Goal: Task Accomplishment & Management: Manage account settings

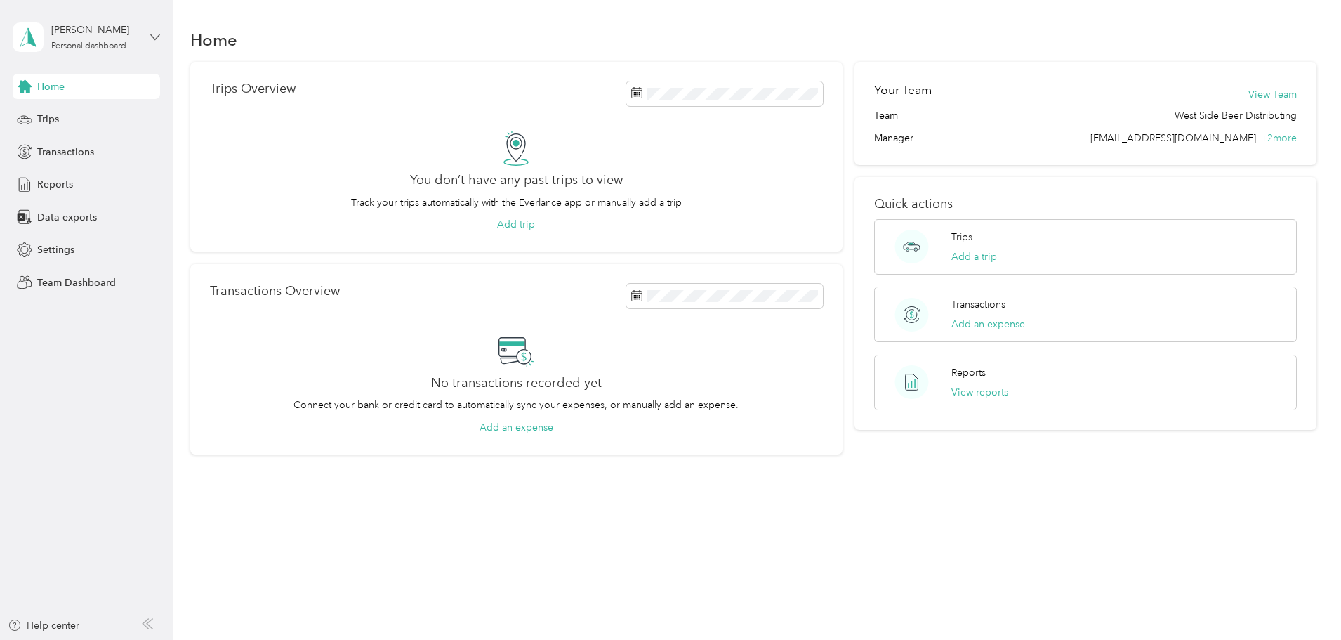
click at [157, 35] on icon at bounding box center [155, 37] width 10 height 10
click at [91, 119] on div "Team dashboard" at bounding box center [160, 115] width 276 height 25
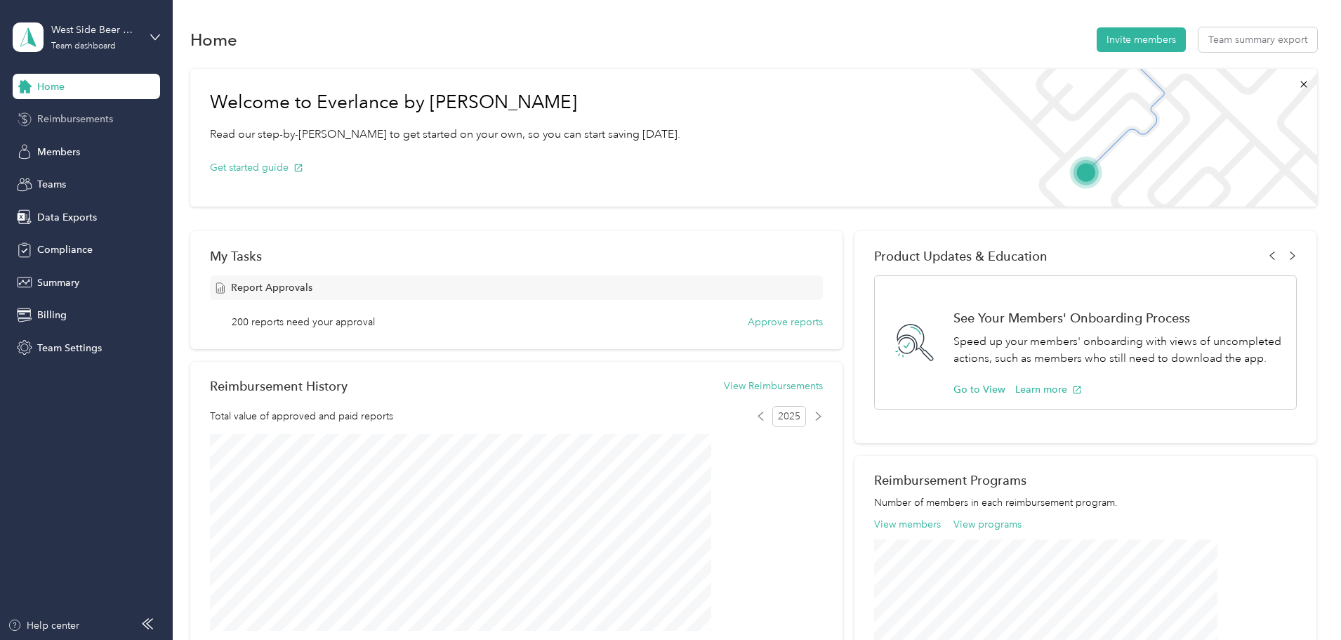
click at [88, 119] on span "Reimbursements" at bounding box center [75, 119] width 76 height 15
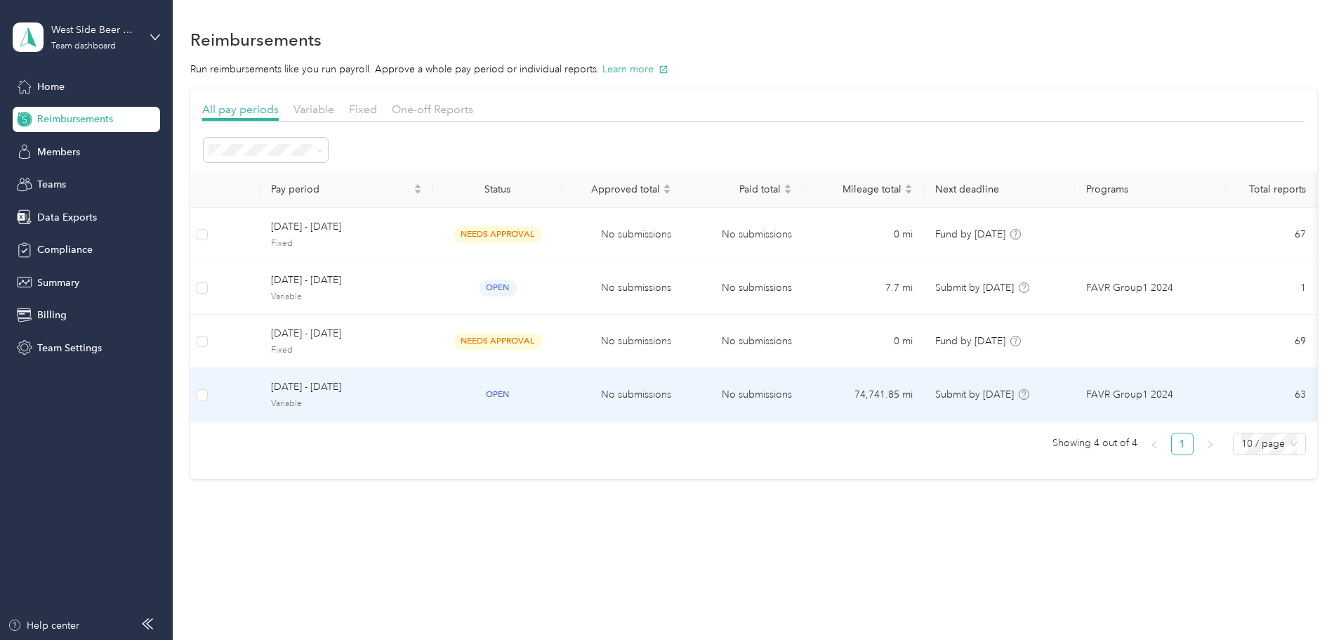
click at [422, 388] on span "[DATE] - [DATE]" at bounding box center [346, 386] width 151 height 15
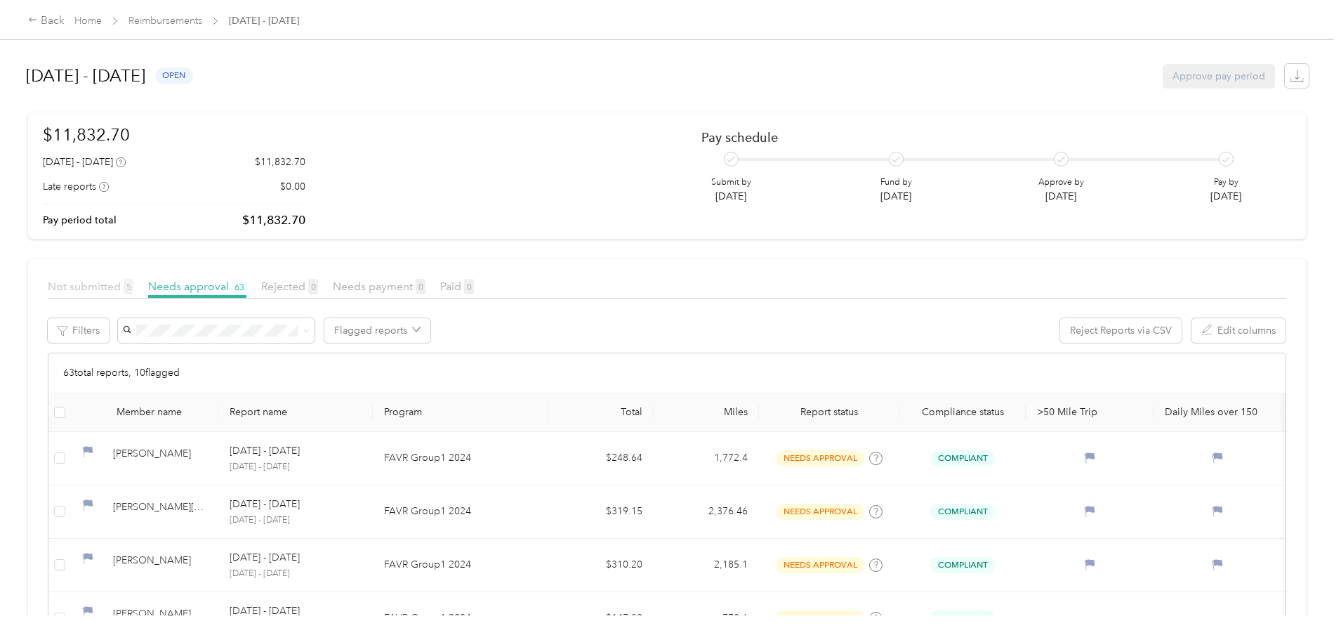
click at [133, 288] on span "Not submitted 5" at bounding box center [91, 285] width 86 height 13
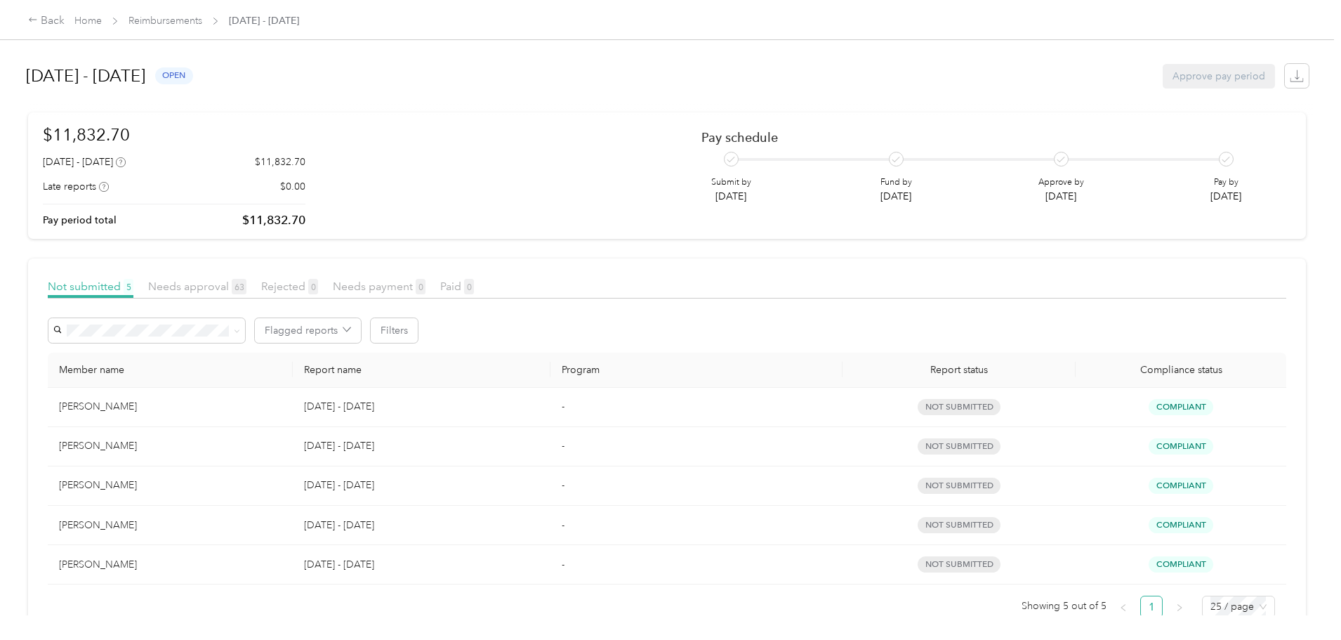
click at [231, 487] on div "[PERSON_NAME]" at bounding box center [170, 484] width 223 height 15
click at [65, 22] on div "Back" at bounding box center [46, 21] width 37 height 17
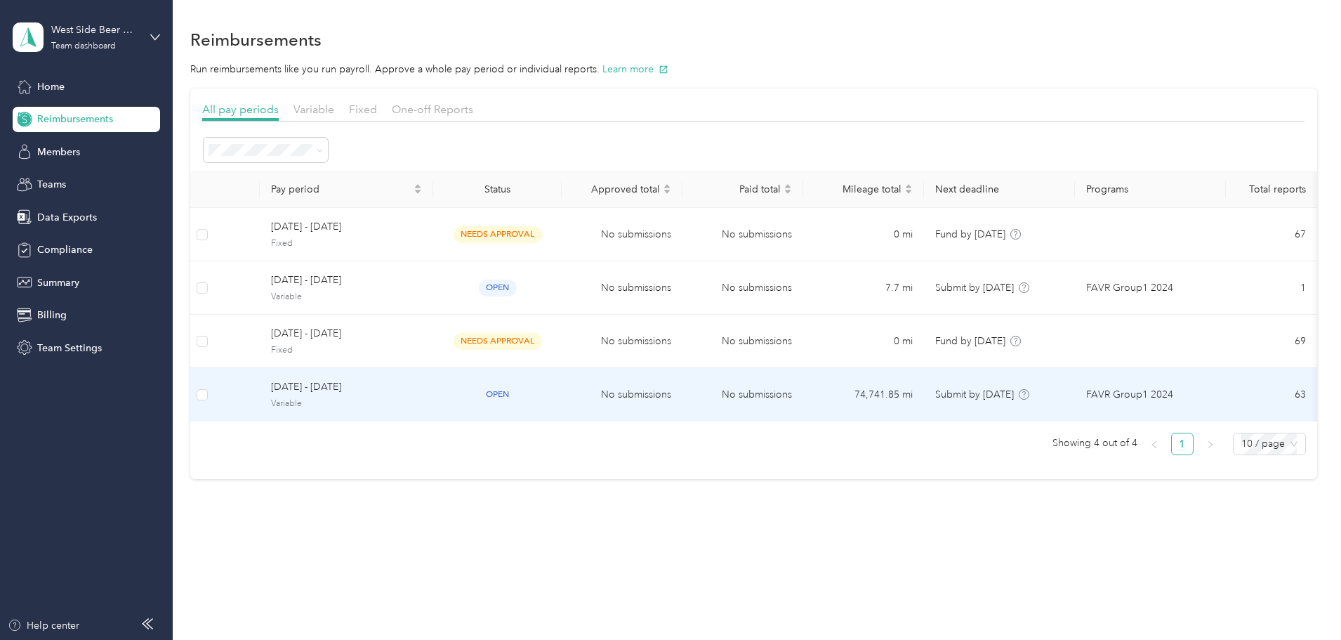
click at [411, 383] on span "[DATE] - [DATE]" at bounding box center [346, 386] width 151 height 15
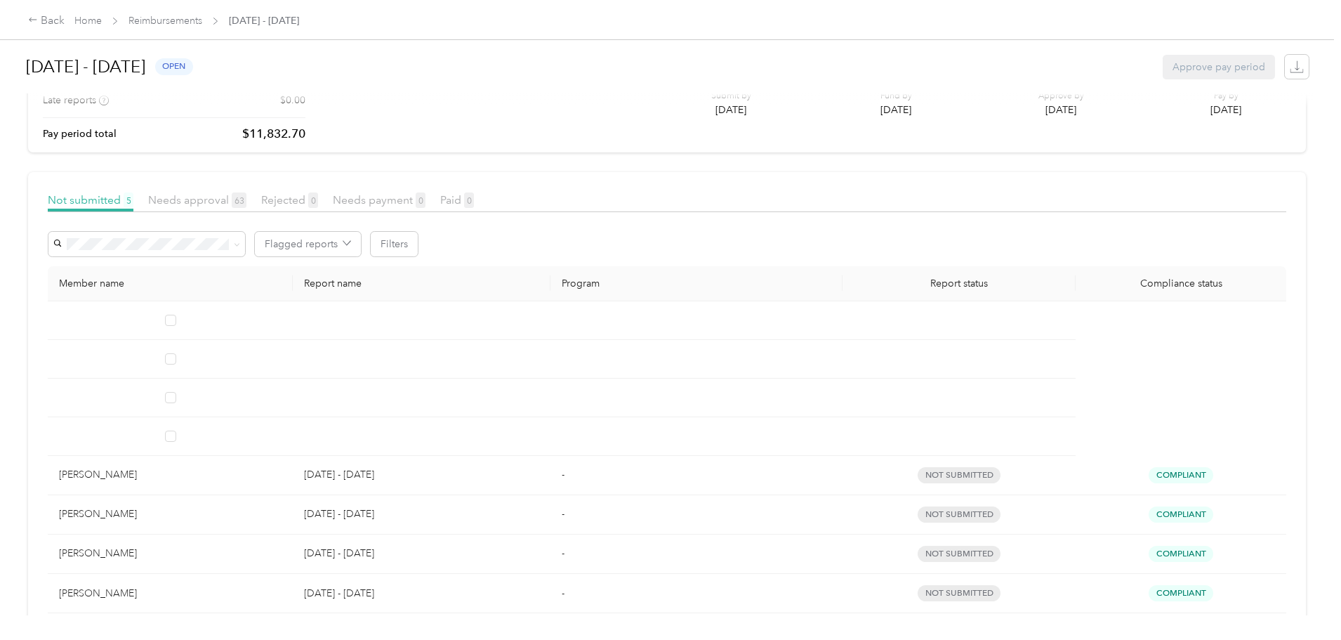
scroll to position [199, 0]
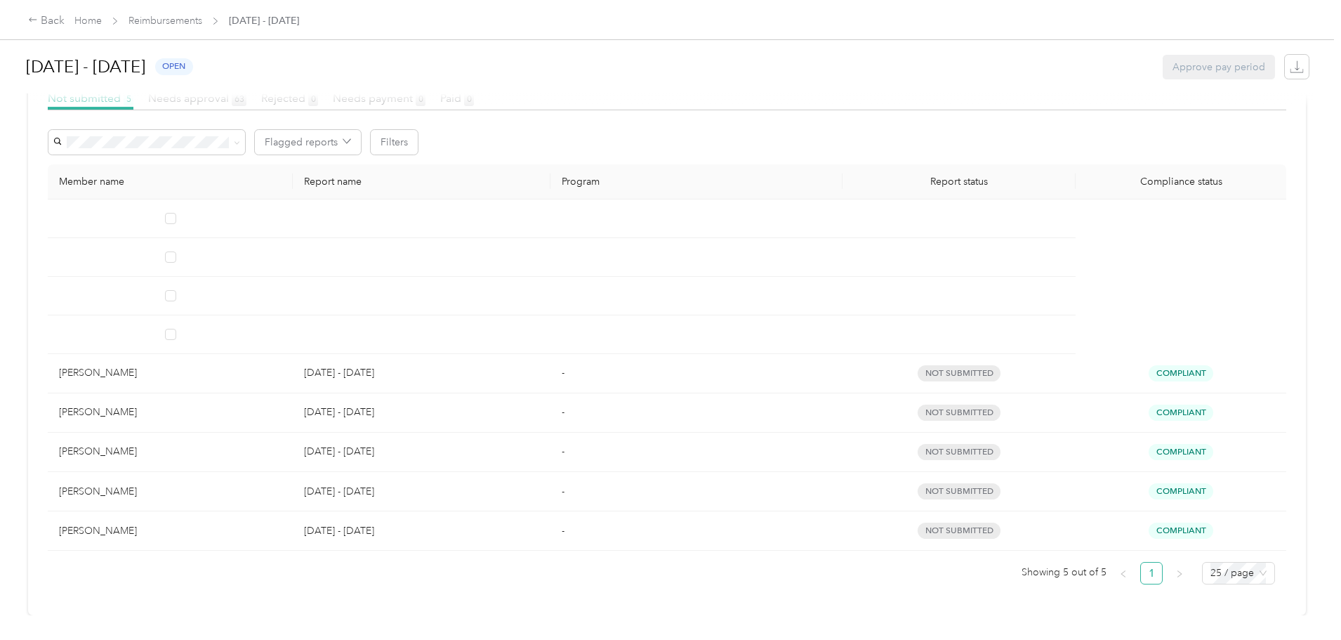
click at [223, 444] on div "[PERSON_NAME]" at bounding box center [170, 451] width 223 height 15
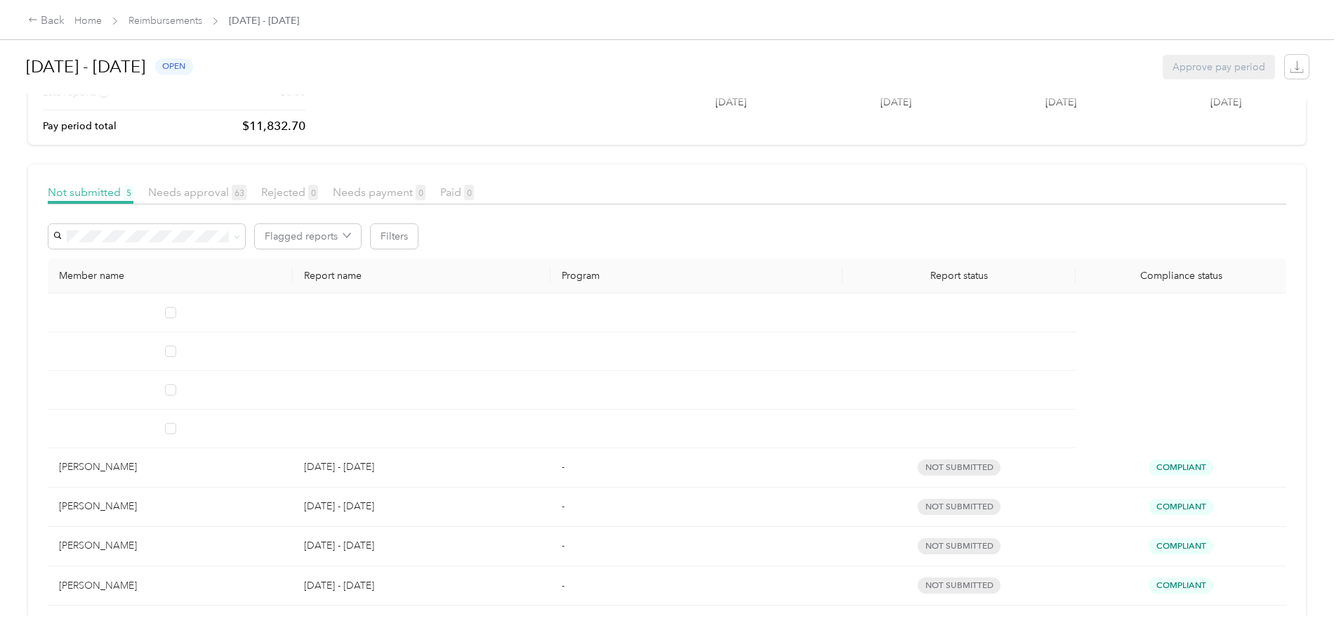
scroll to position [0, 0]
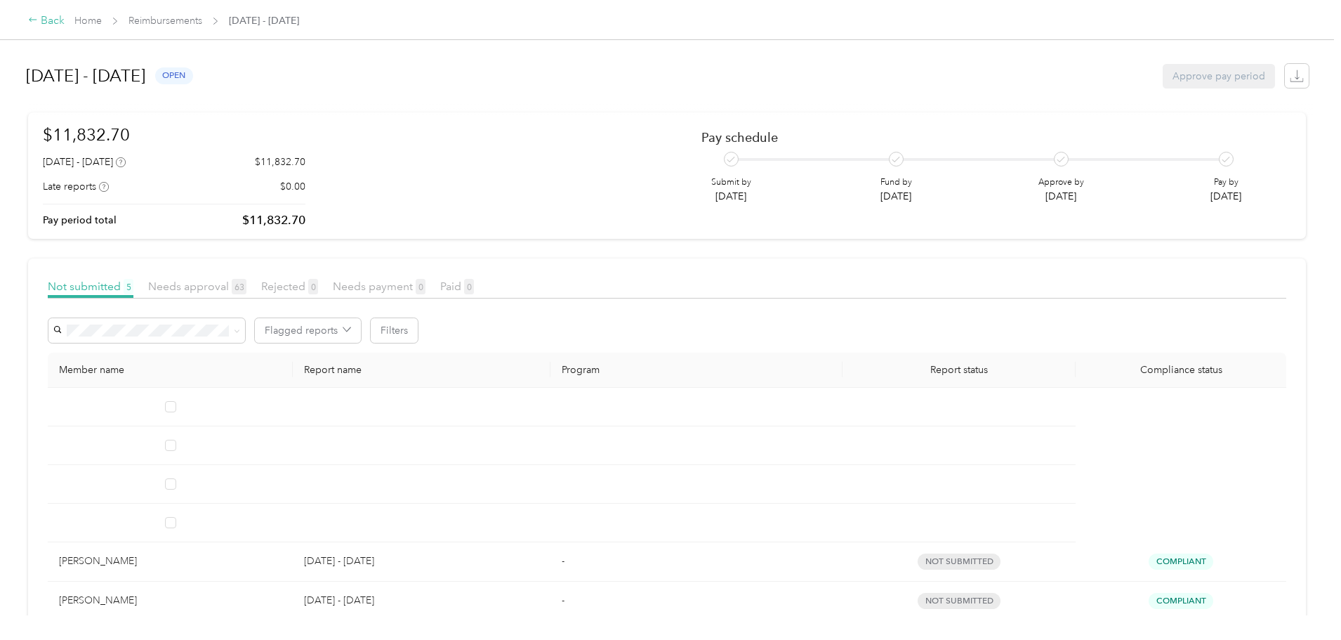
click at [65, 25] on div "Back" at bounding box center [46, 21] width 37 height 17
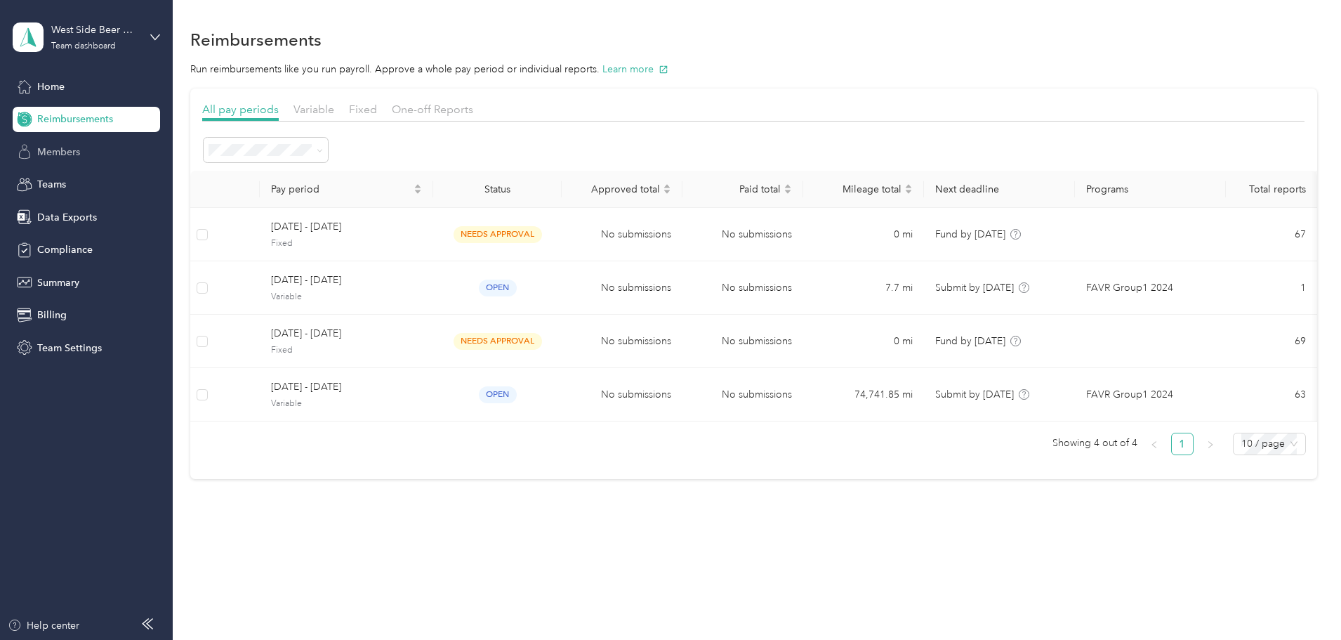
click at [51, 152] on span "Members" at bounding box center [58, 152] width 43 height 15
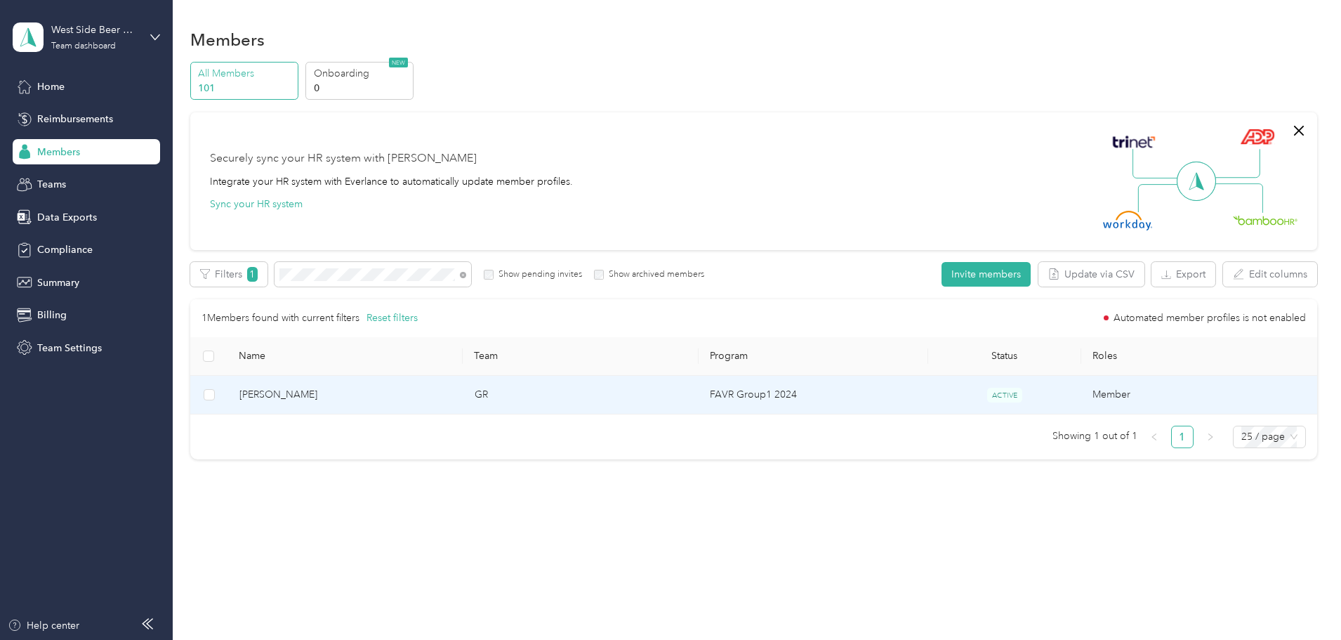
click at [374, 397] on span "[PERSON_NAME]" at bounding box center [345, 394] width 213 height 15
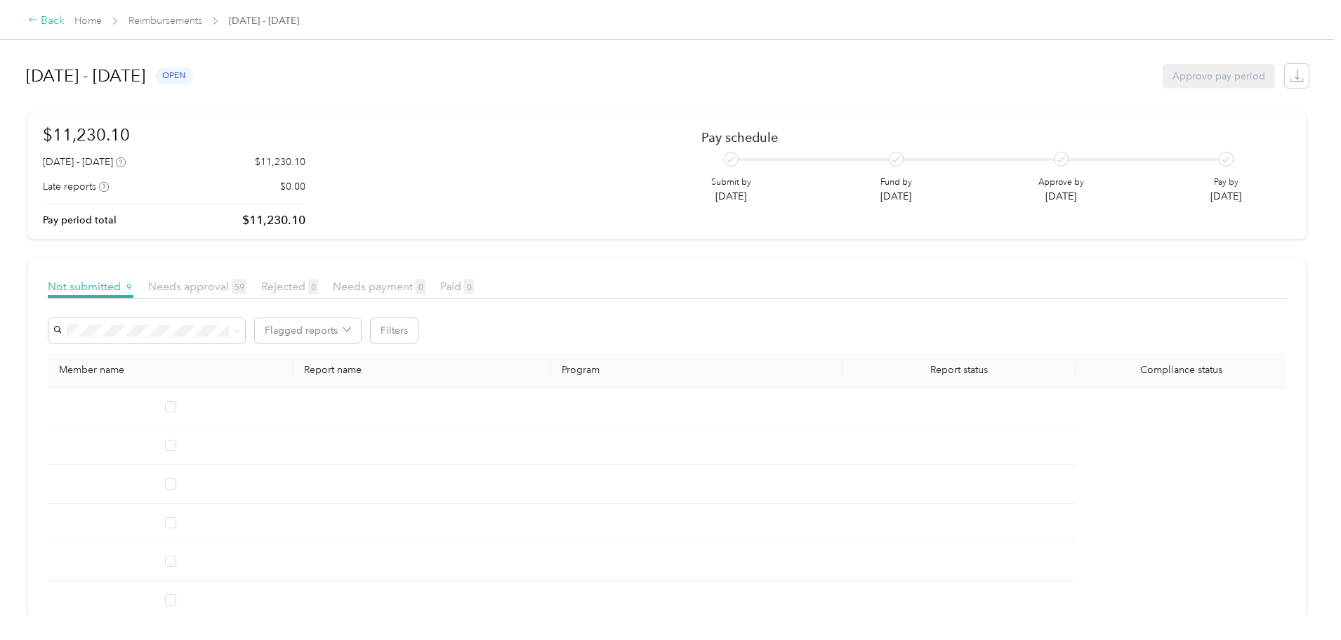
click at [65, 22] on div "Back" at bounding box center [46, 21] width 37 height 17
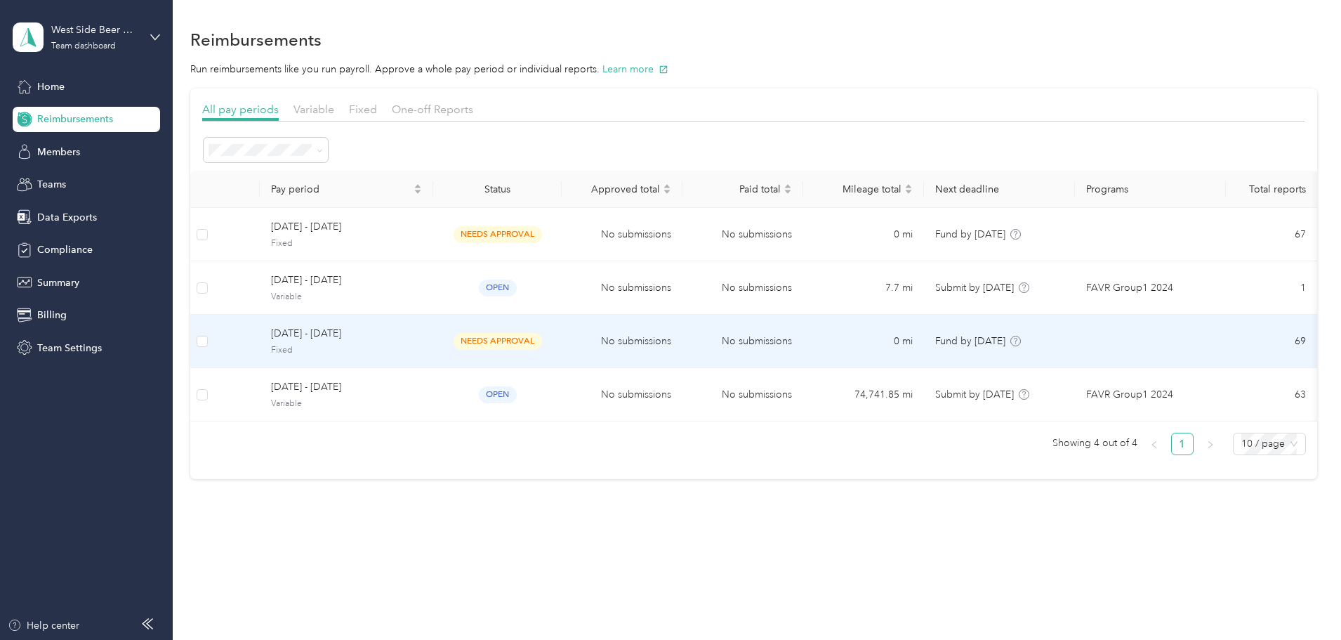
click at [420, 338] on span "[DATE] - [DATE]" at bounding box center [346, 333] width 151 height 15
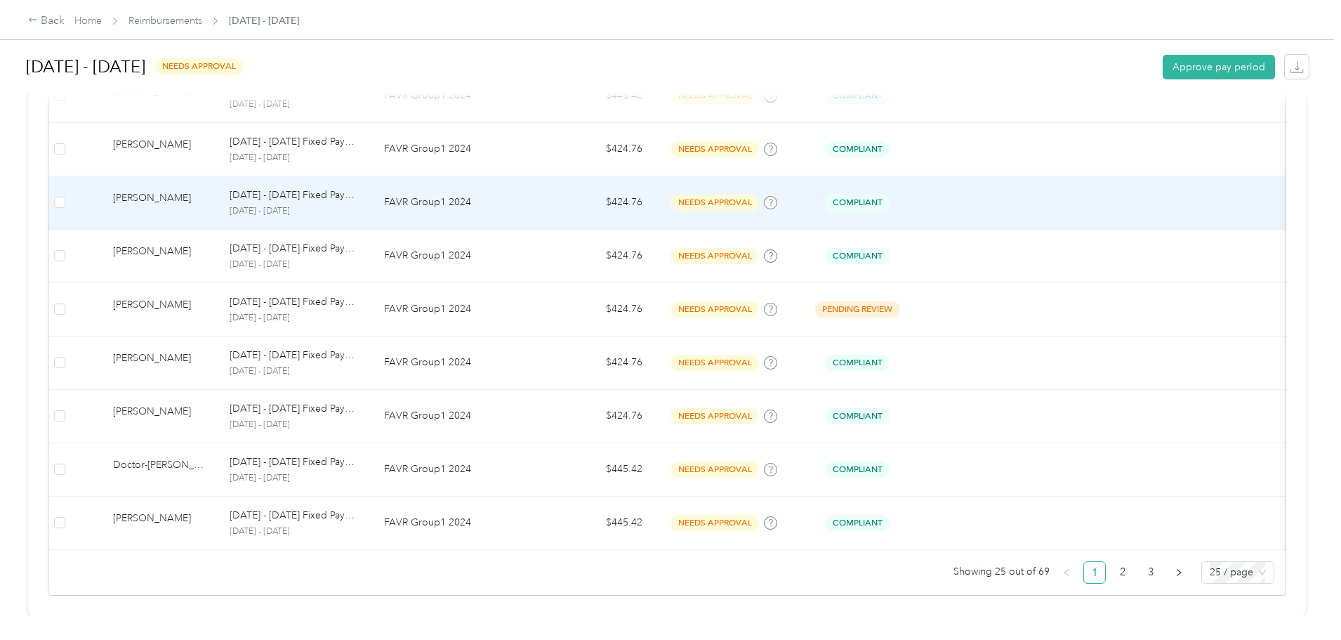
scroll to position [1271, 0]
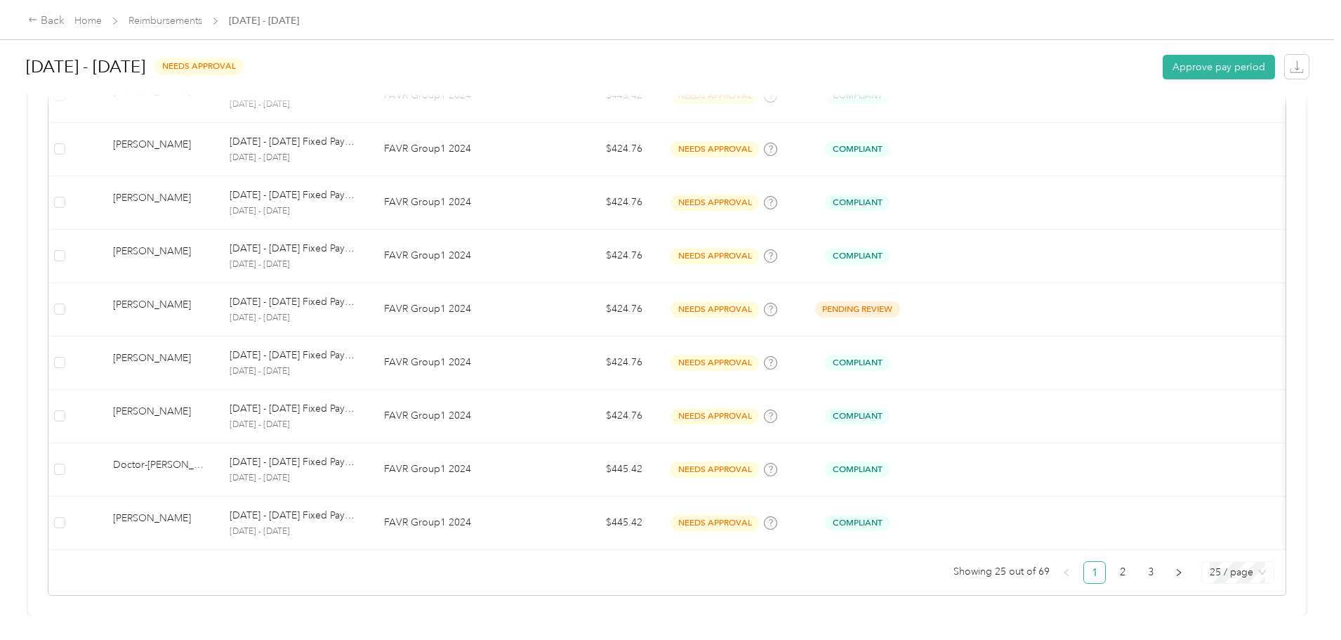
click at [1210, 567] on span "25 / page" at bounding box center [1238, 572] width 56 height 21
click at [1212, 536] on div "100 / page" at bounding box center [1237, 543] width 50 height 15
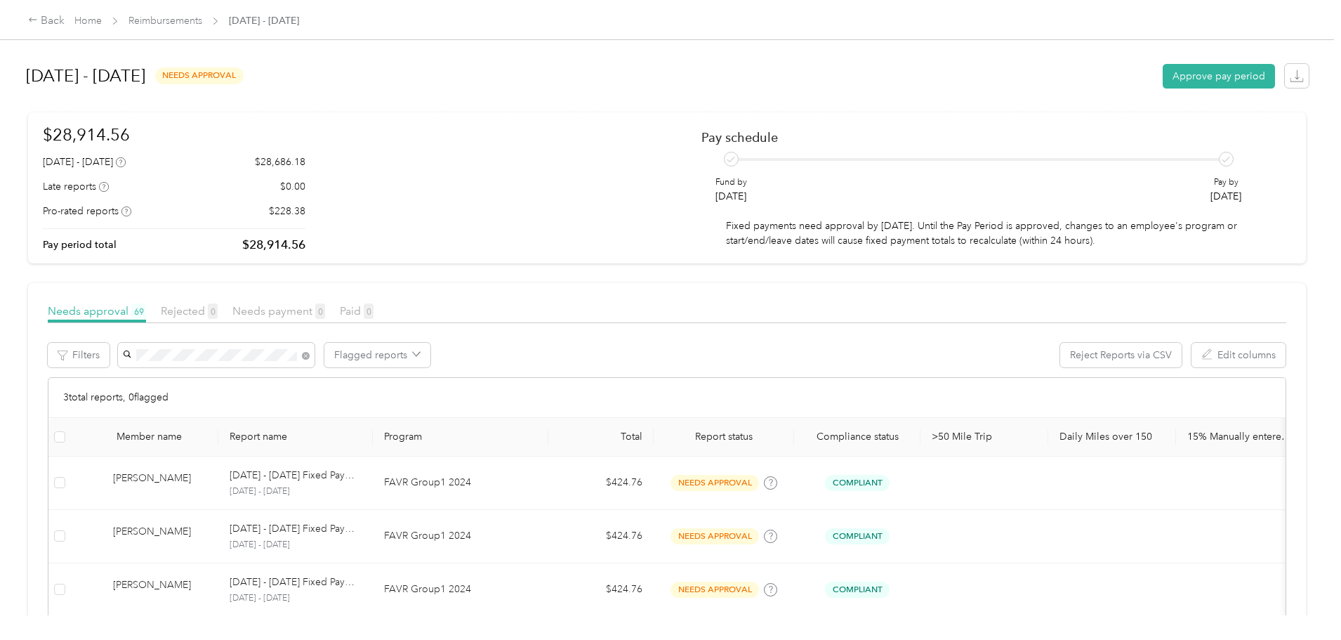
click at [305, 413] on span "Thomas E. VanCamp Jr" at bounding box center [278, 412] width 78 height 12
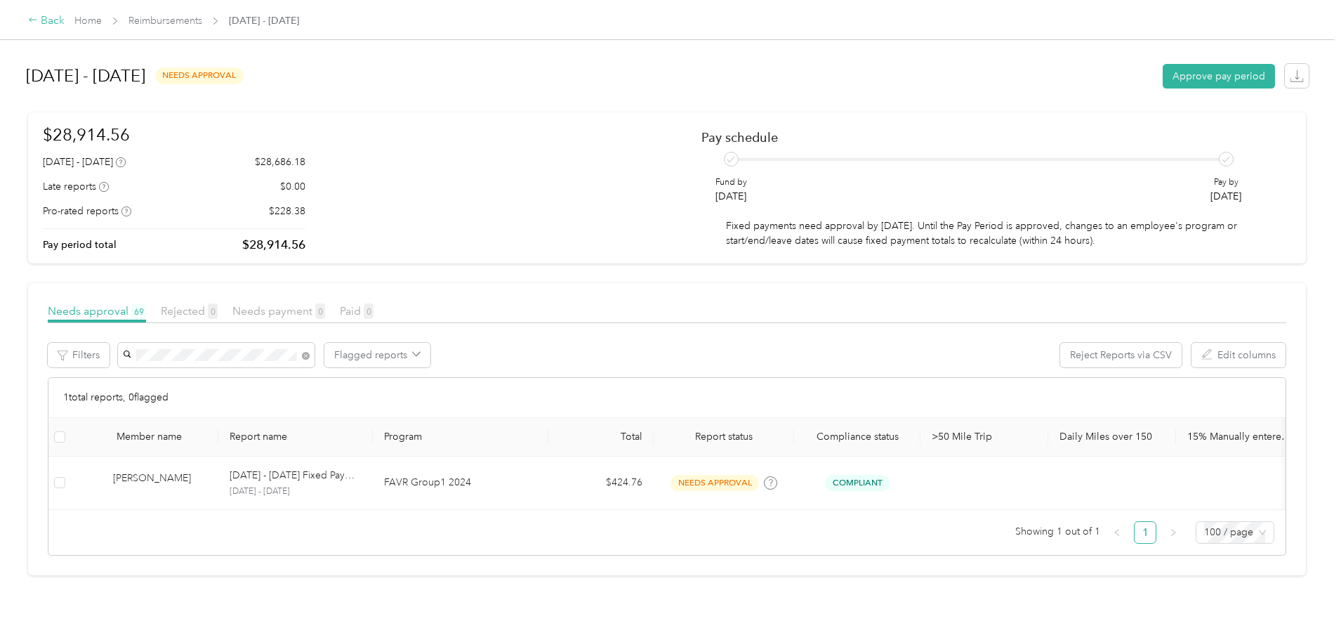
click at [65, 23] on div "Back" at bounding box center [46, 21] width 37 height 17
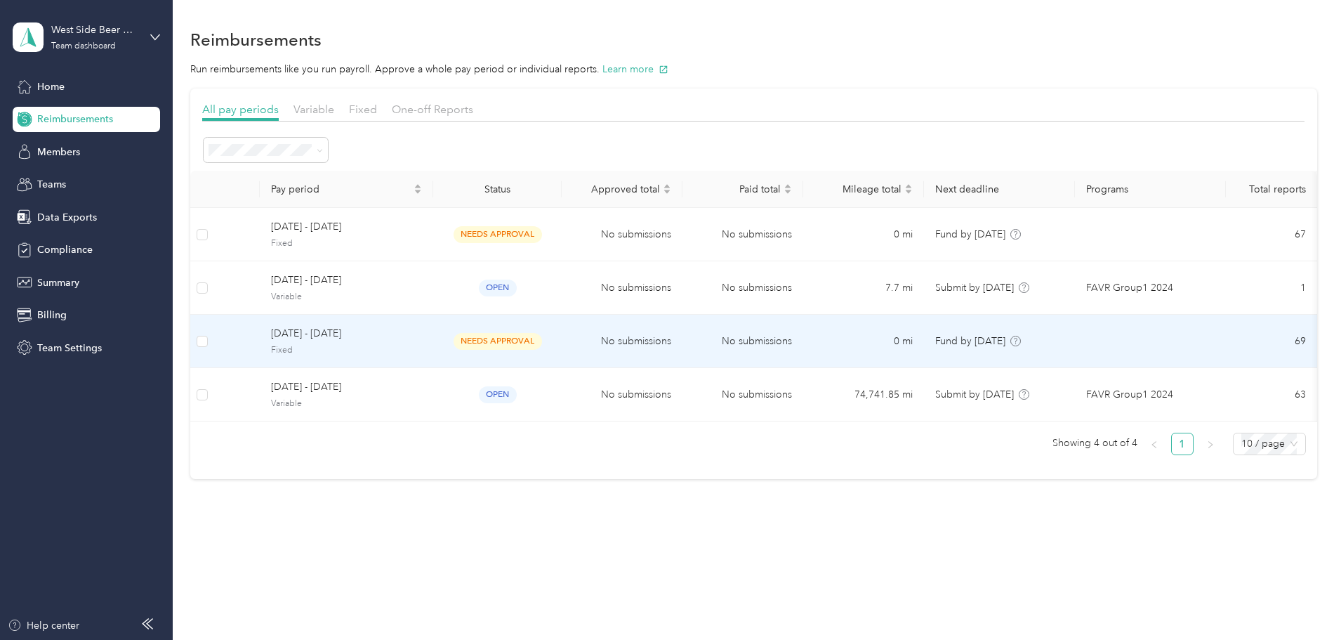
click at [422, 329] on span "[DATE] - [DATE]" at bounding box center [346, 333] width 151 height 15
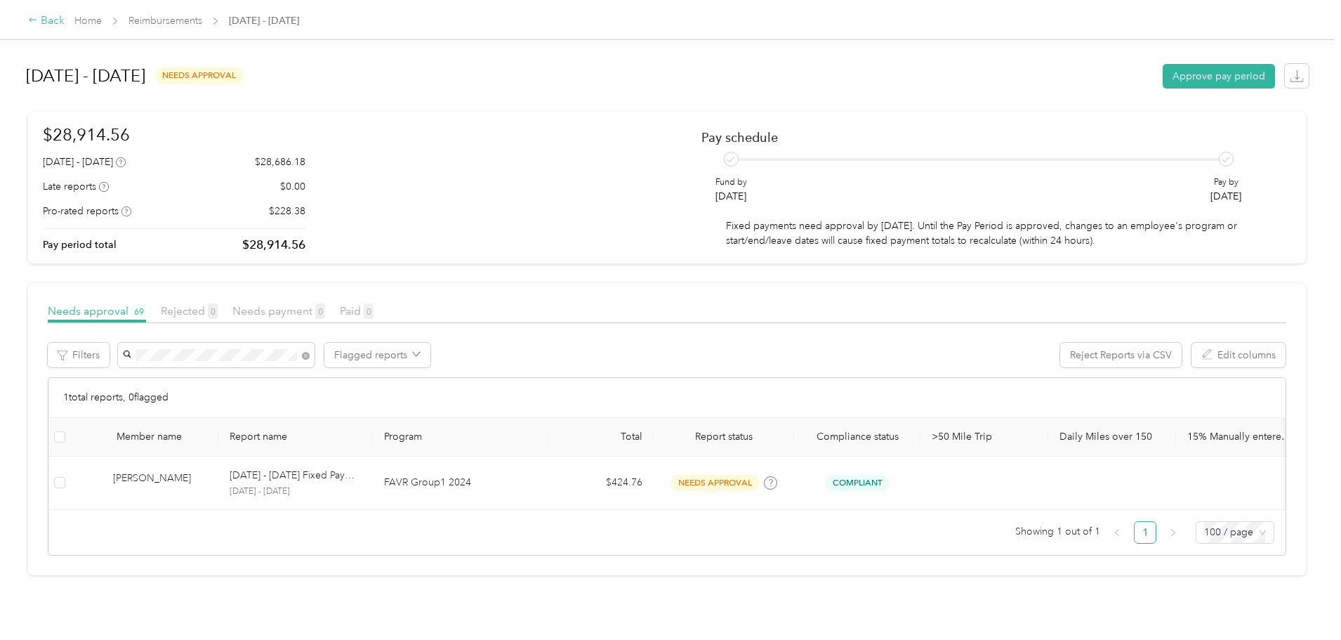
click at [65, 21] on div "Back" at bounding box center [46, 21] width 37 height 17
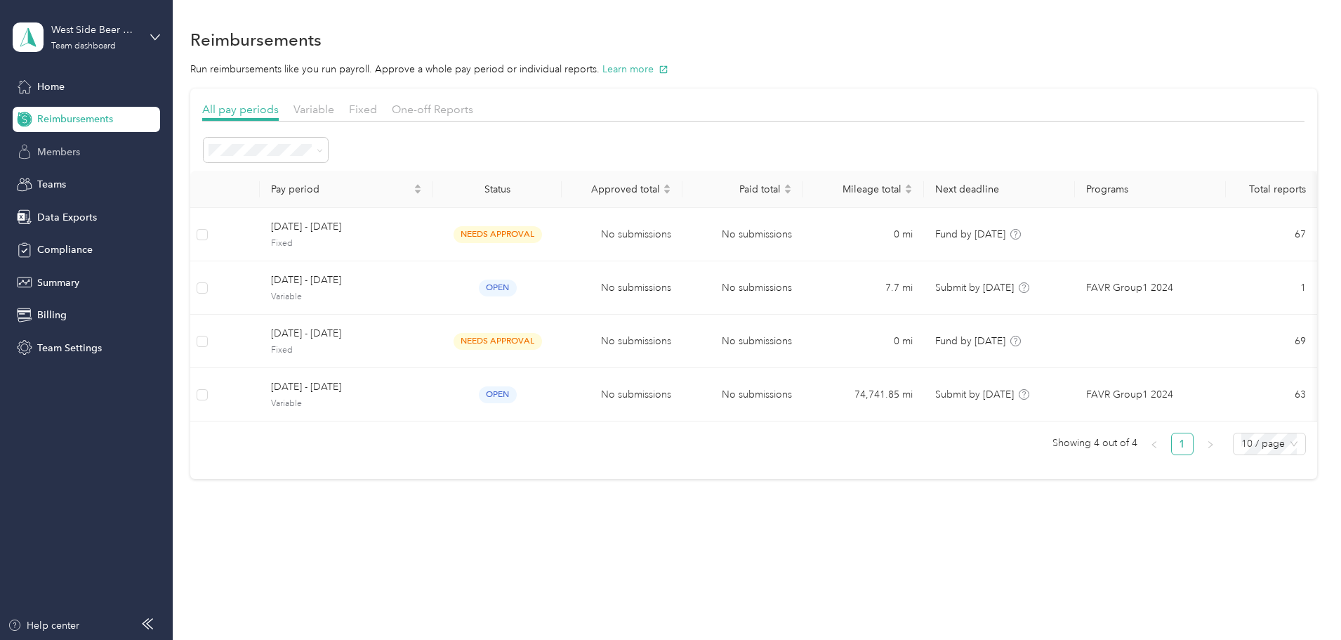
click at [60, 151] on span "Members" at bounding box center [58, 152] width 43 height 15
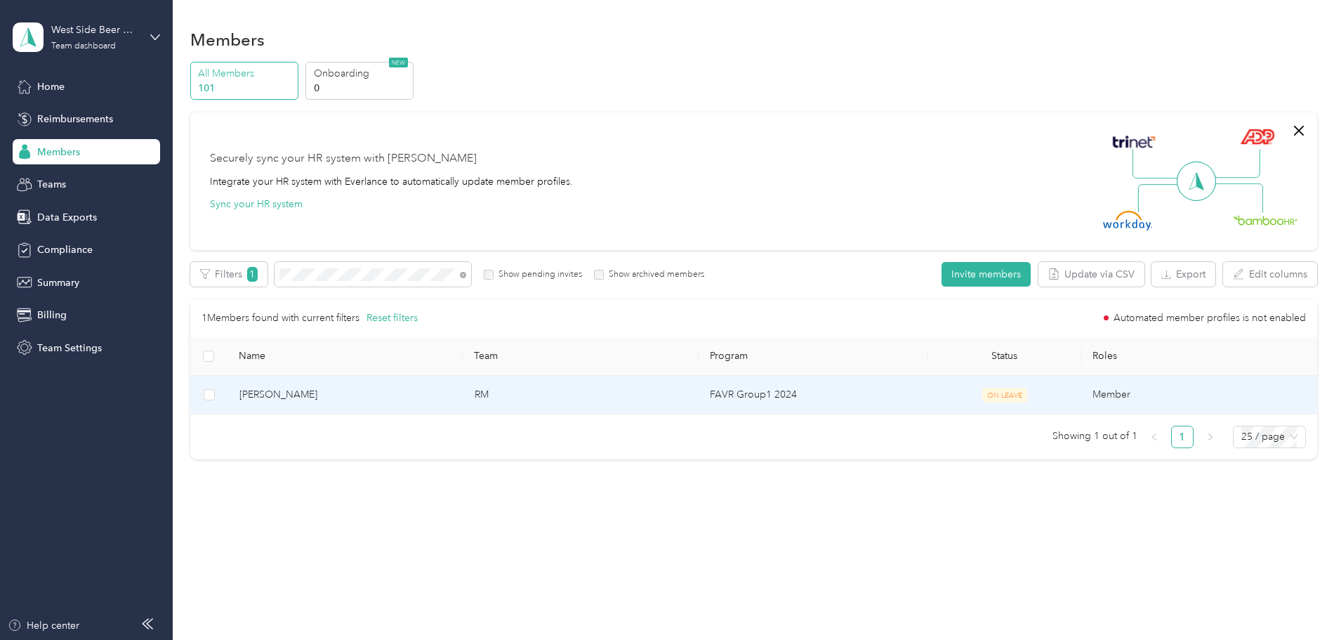
click at [357, 401] on span "[PERSON_NAME]" at bounding box center [345, 394] width 213 height 15
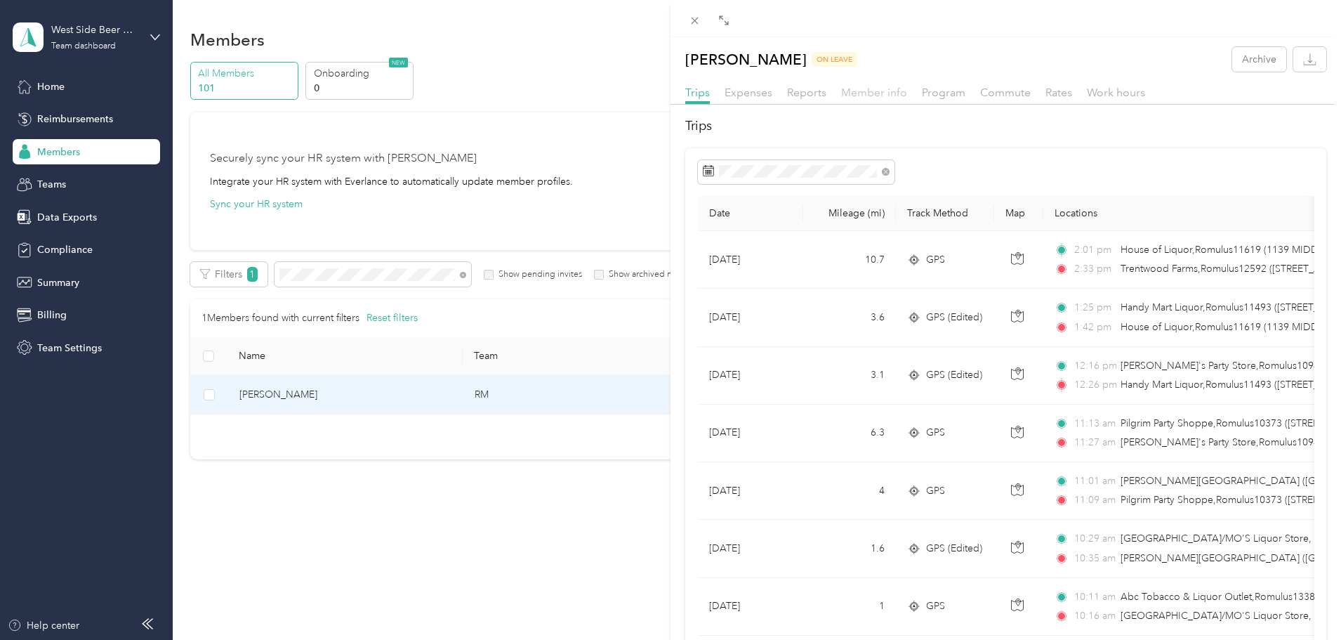
click at [880, 95] on span "Member info" at bounding box center [874, 92] width 66 height 13
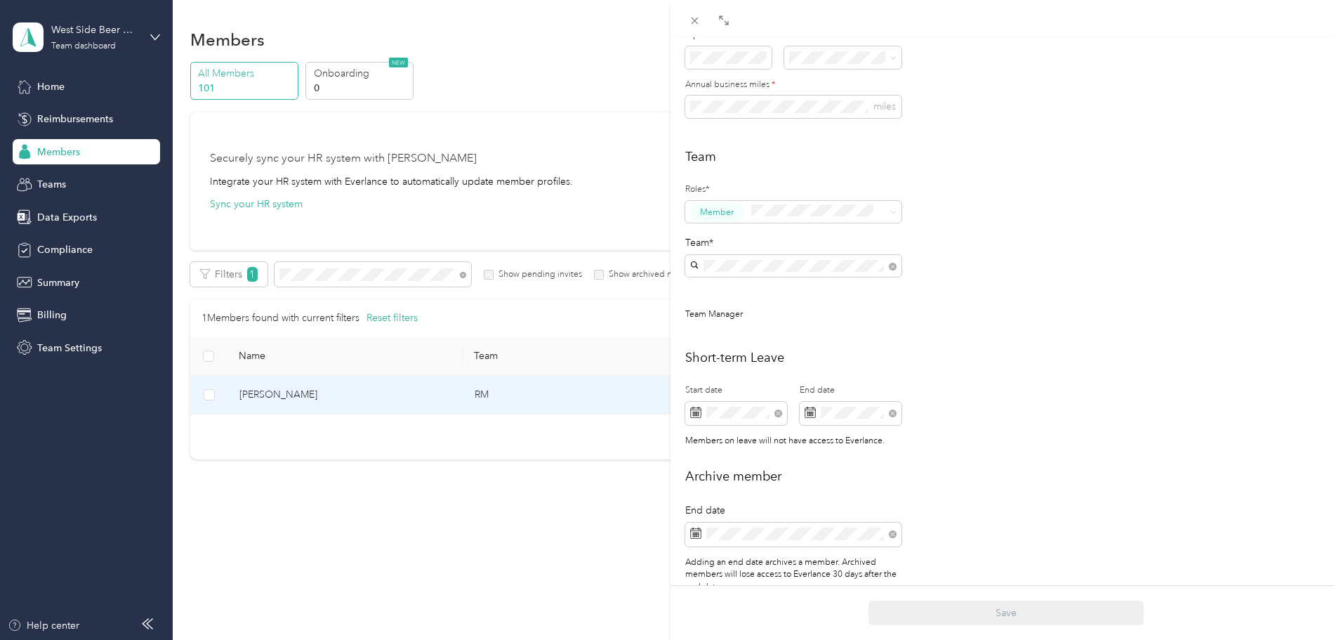
scroll to position [330, 0]
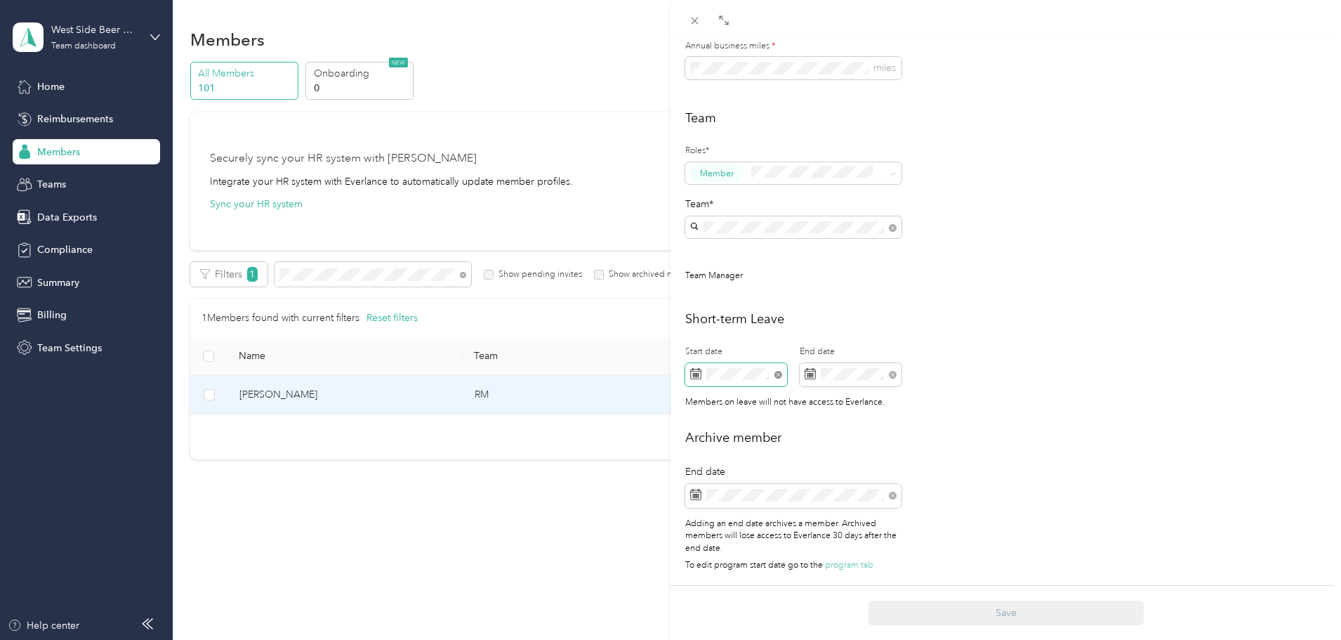
click at [782, 371] on icon at bounding box center [778, 375] width 8 height 8
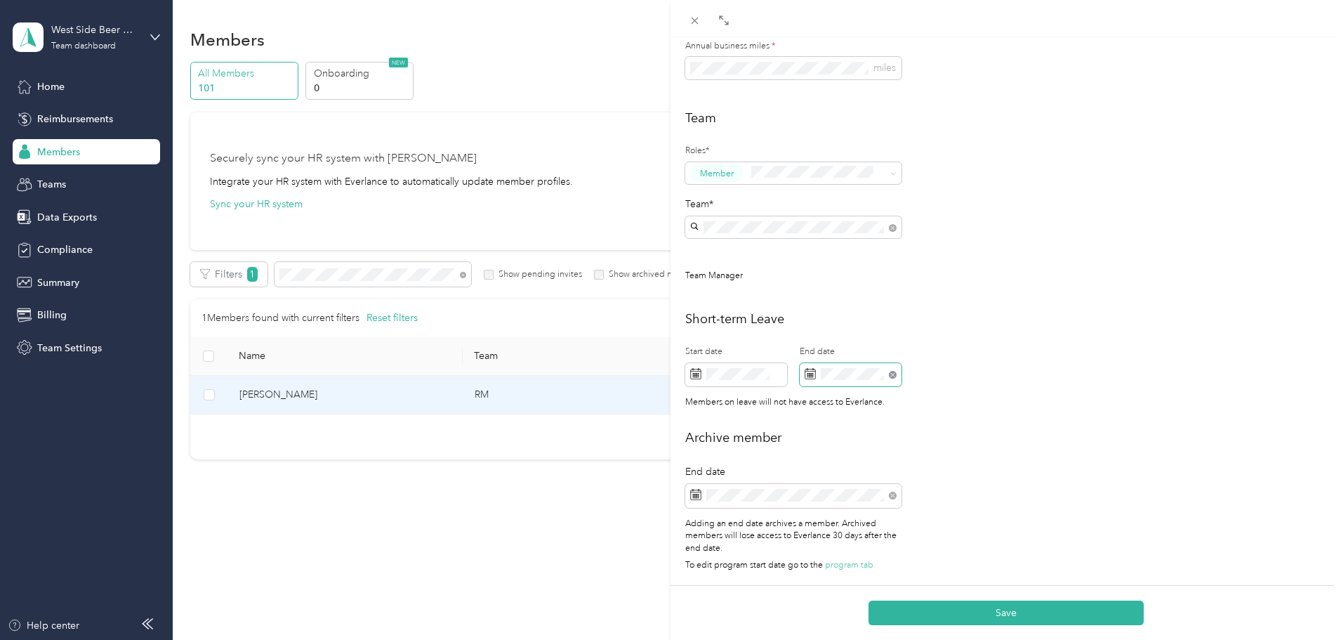
click at [890, 371] on icon at bounding box center [893, 375] width 8 height 8
click at [1004, 402] on div "Short-term Leave Start date End date Members on leave will not have access to E…" at bounding box center [1005, 363] width 641 height 107
click at [996, 612] on button "Save" at bounding box center [1005, 612] width 275 height 25
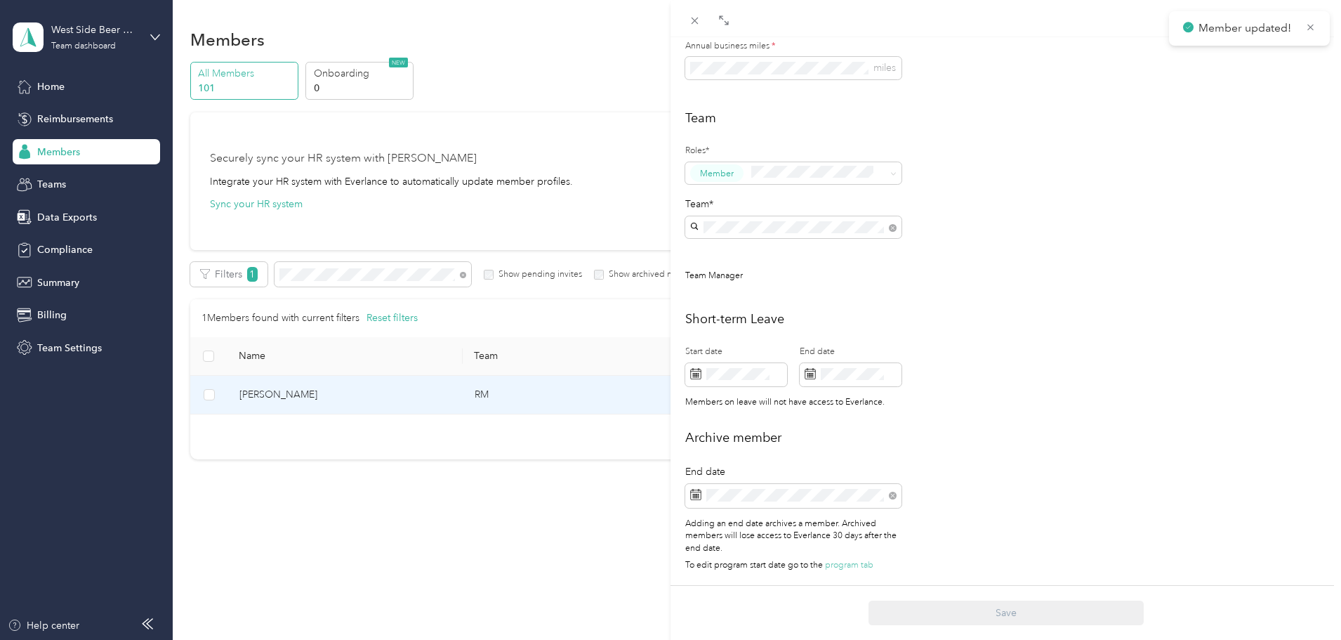
click at [65, 124] on div "Paige M. Burk Archive Trips Expenses Reports Member info Program Commute Rates …" at bounding box center [670, 320] width 1341 height 640
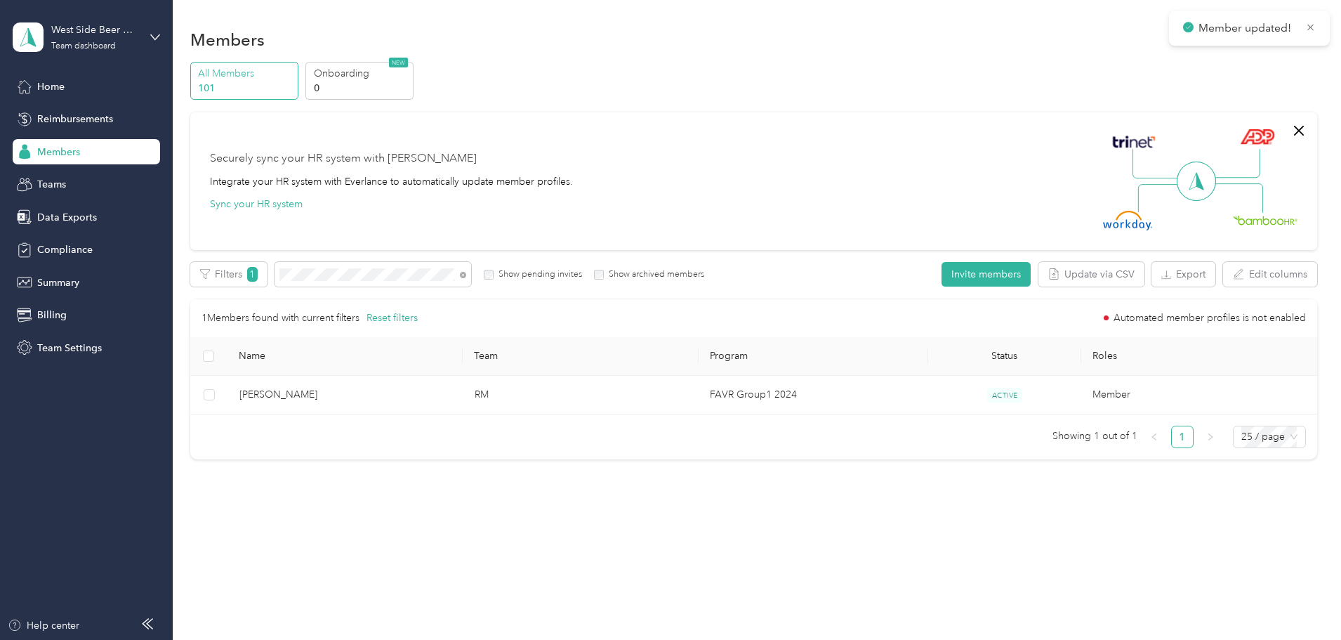
click at [62, 117] on span "Reimbursements" at bounding box center [75, 119] width 76 height 15
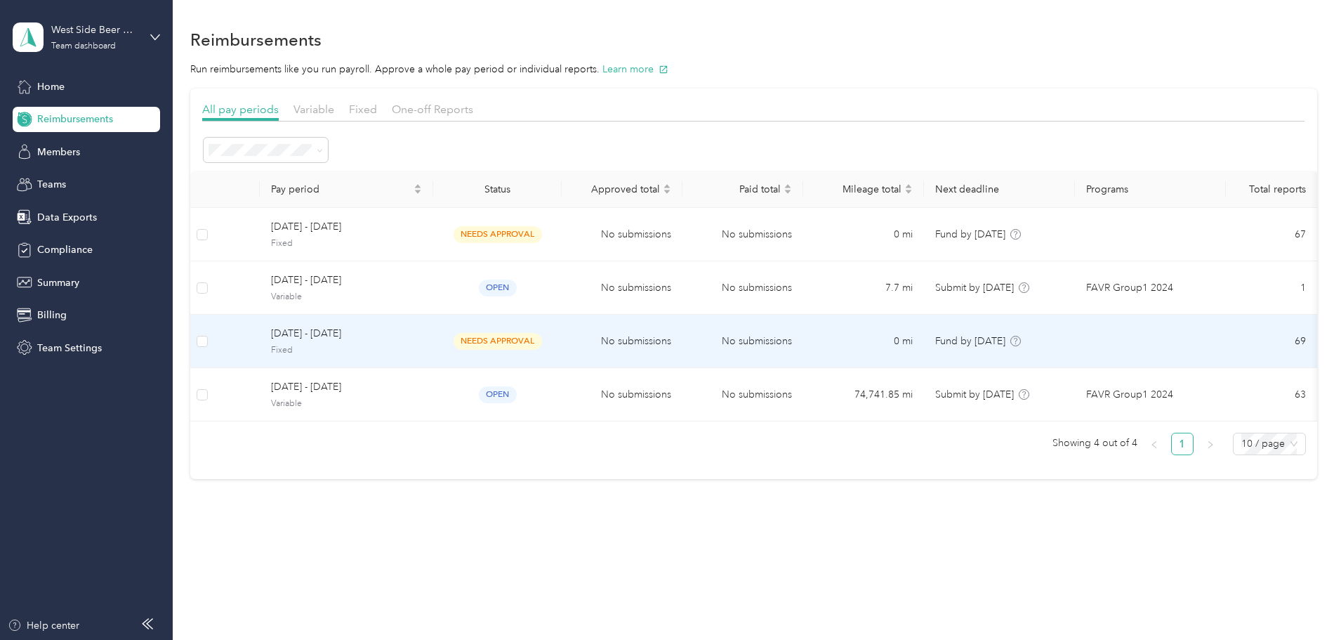
click at [399, 331] on span "[DATE] - [DATE]" at bounding box center [346, 333] width 151 height 15
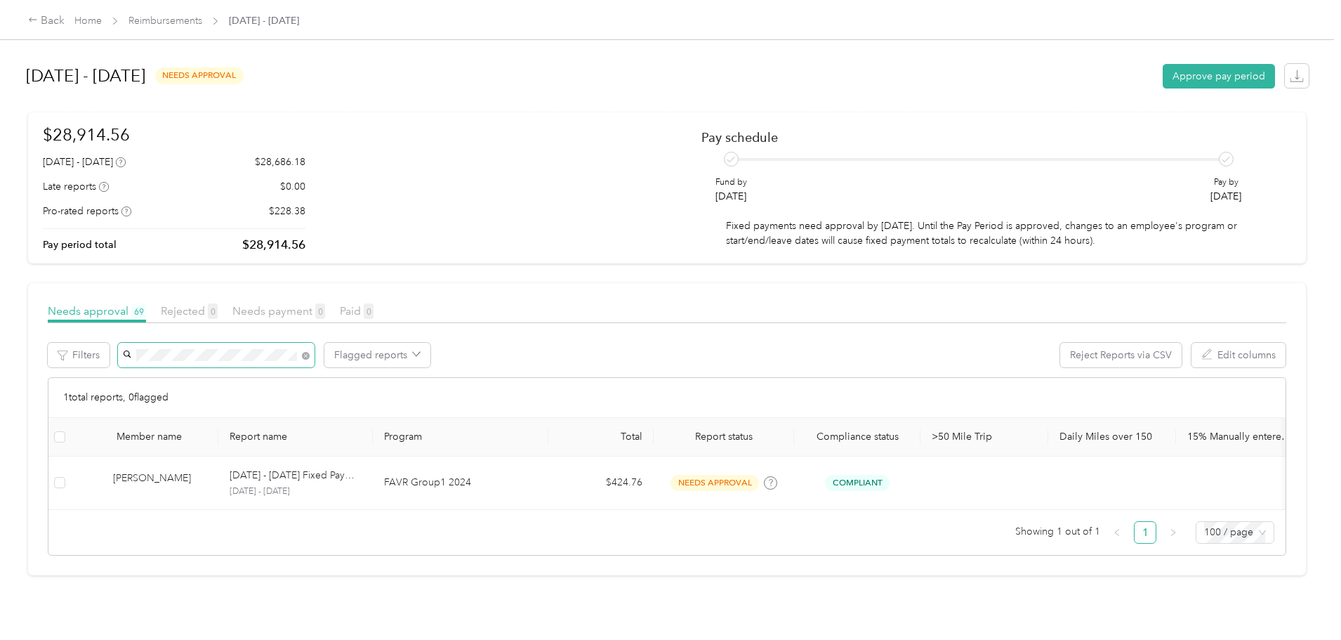
click at [310, 362] on span at bounding box center [303, 355] width 13 height 15
click at [307, 357] on icon at bounding box center [305, 356] width 4 height 4
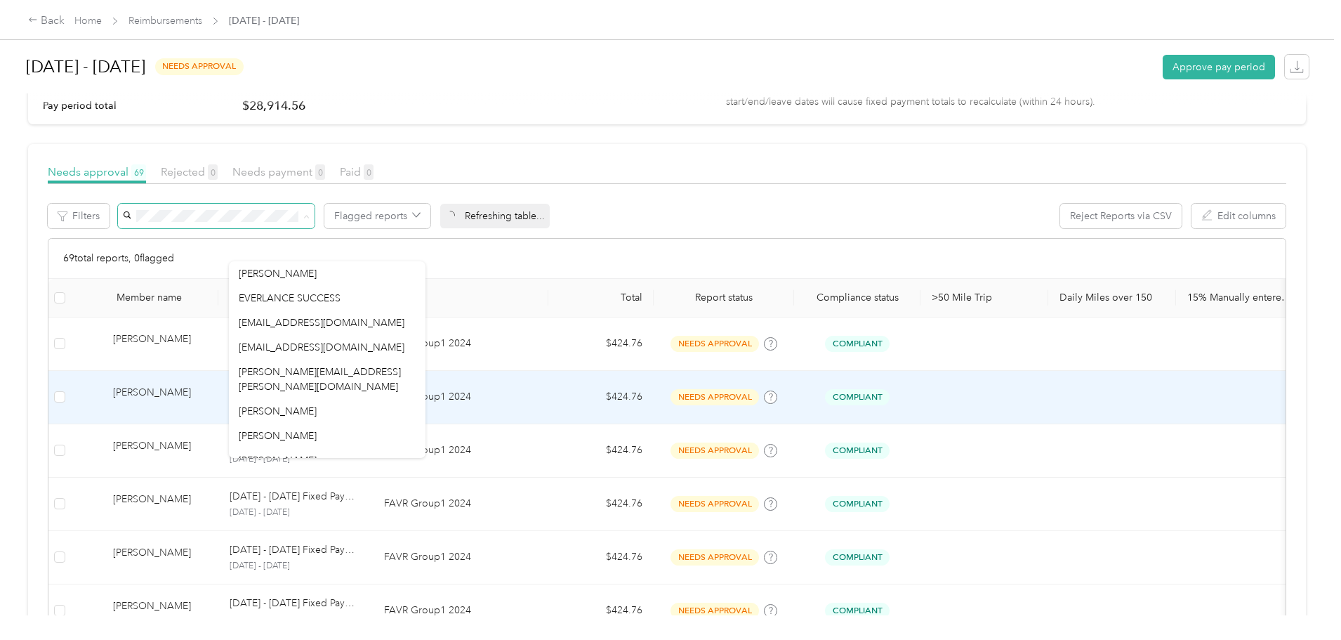
scroll to position [140, 0]
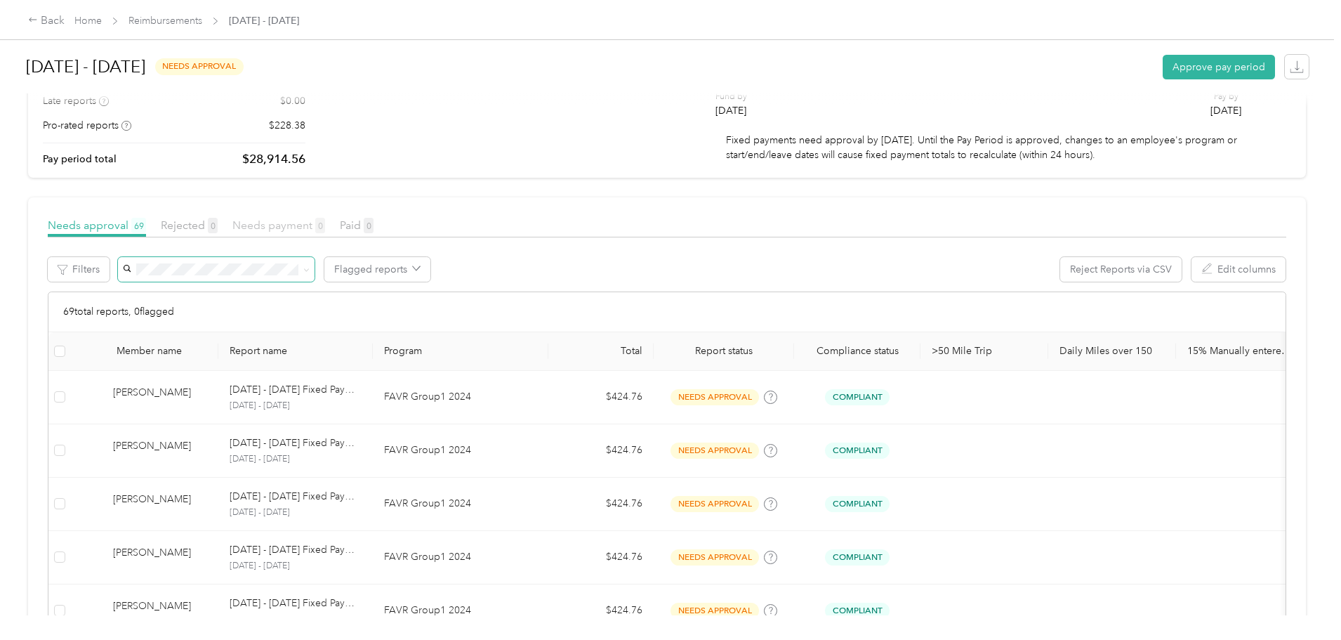
scroll to position [0, 0]
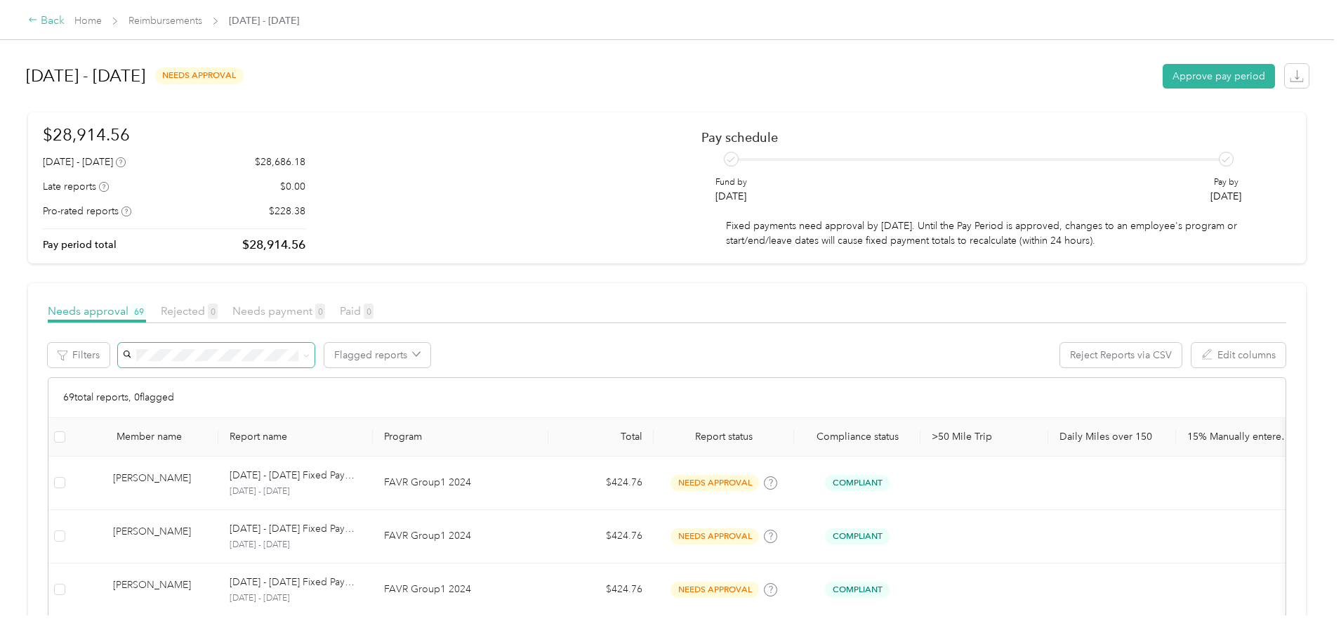
click at [65, 13] on div "Back" at bounding box center [46, 21] width 37 height 17
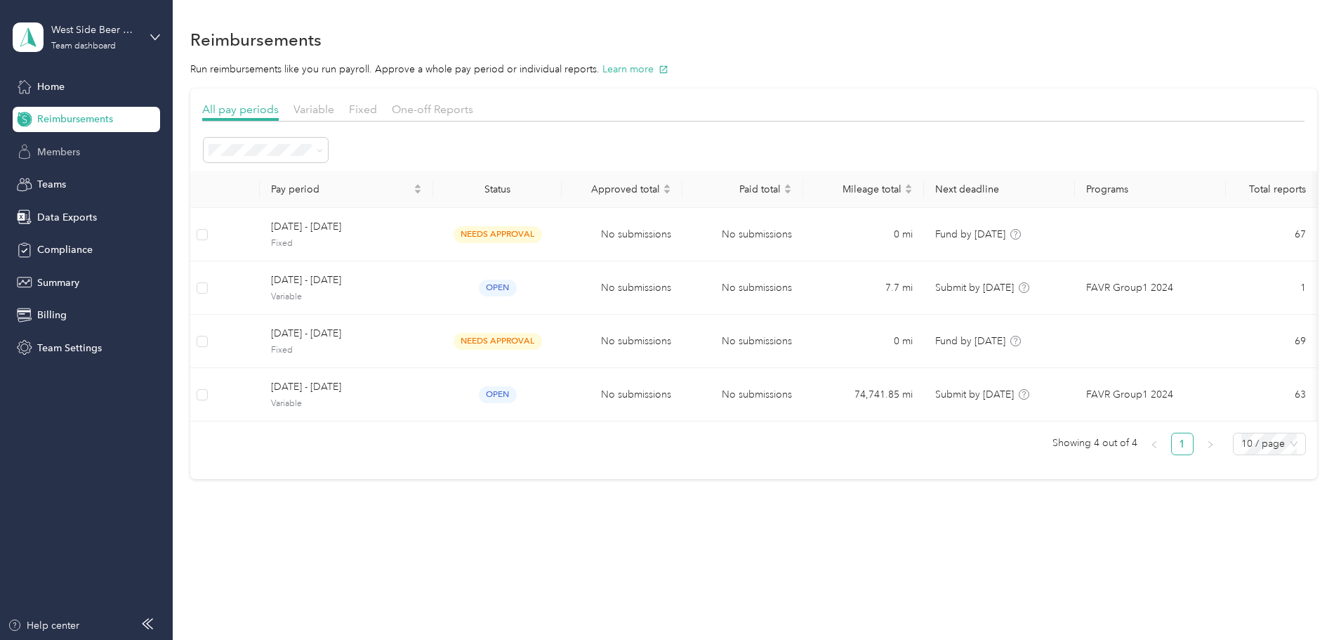
click at [58, 150] on span "Members" at bounding box center [58, 152] width 43 height 15
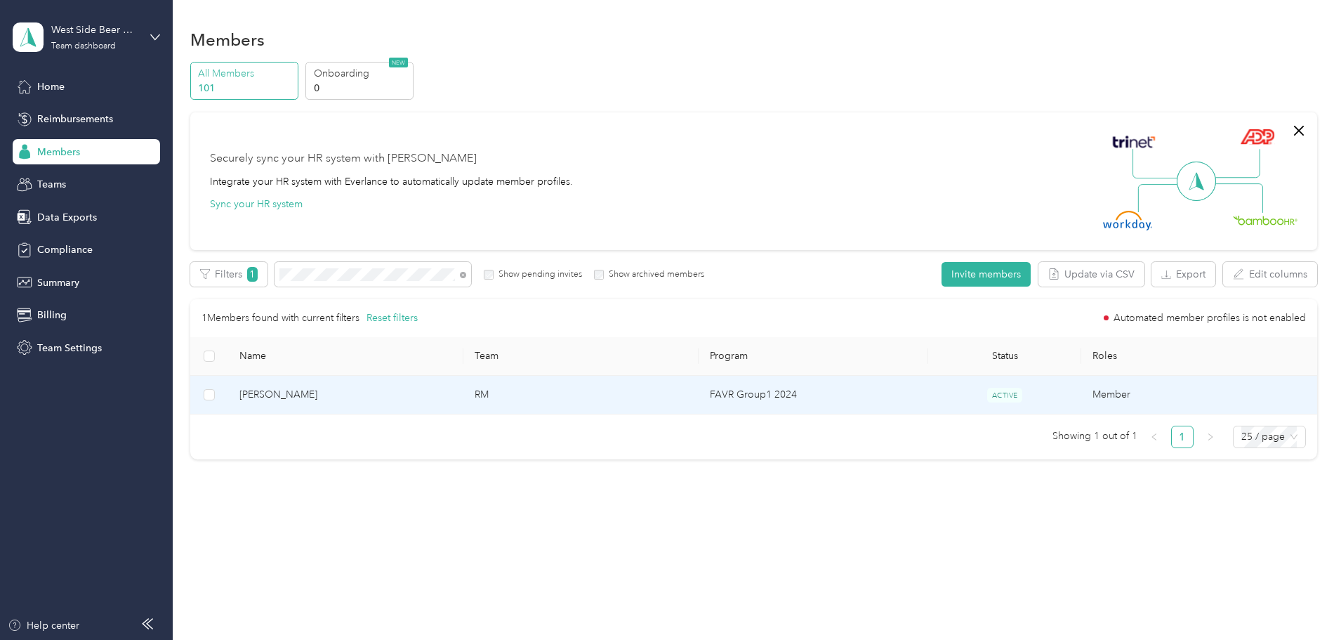
click at [350, 395] on span "[PERSON_NAME]" at bounding box center [345, 394] width 213 height 15
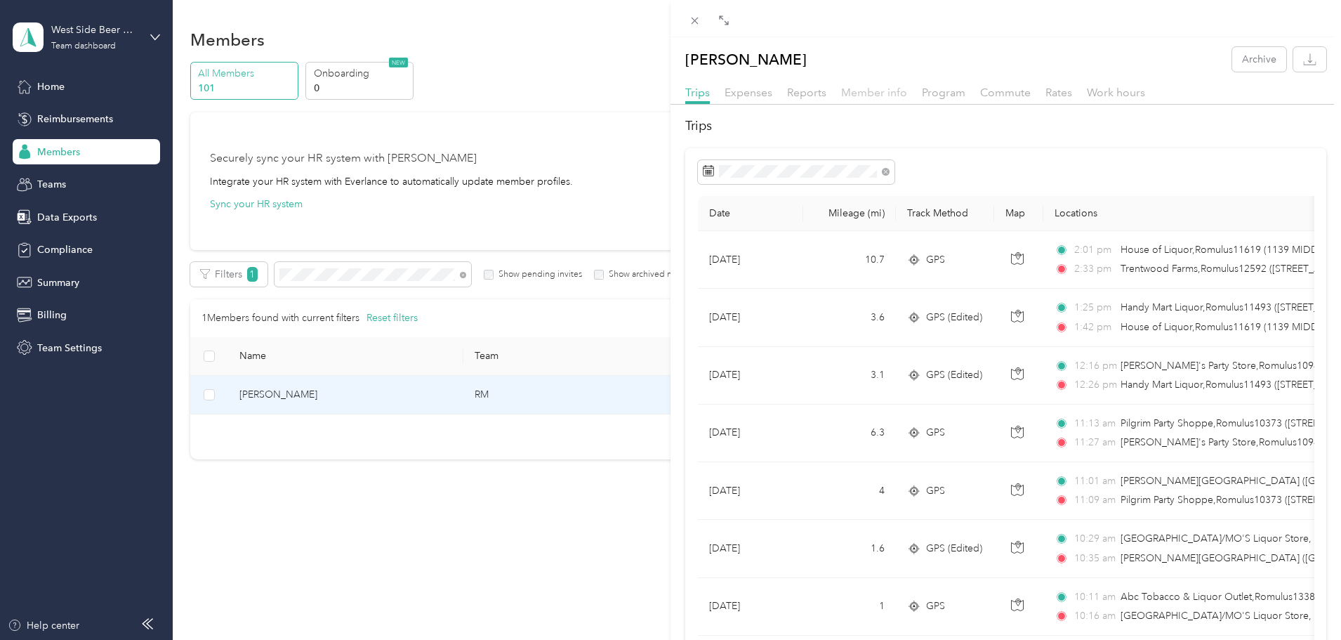
click at [875, 93] on span "Member info" at bounding box center [874, 92] width 66 height 13
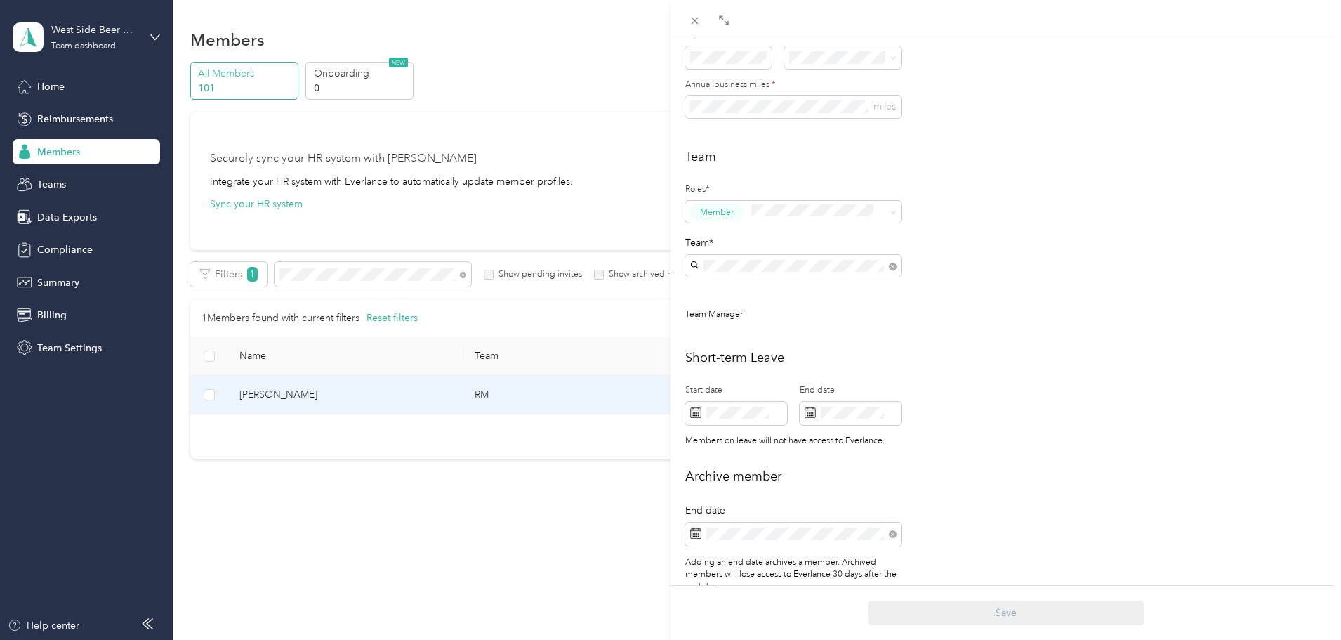
scroll to position [330, 0]
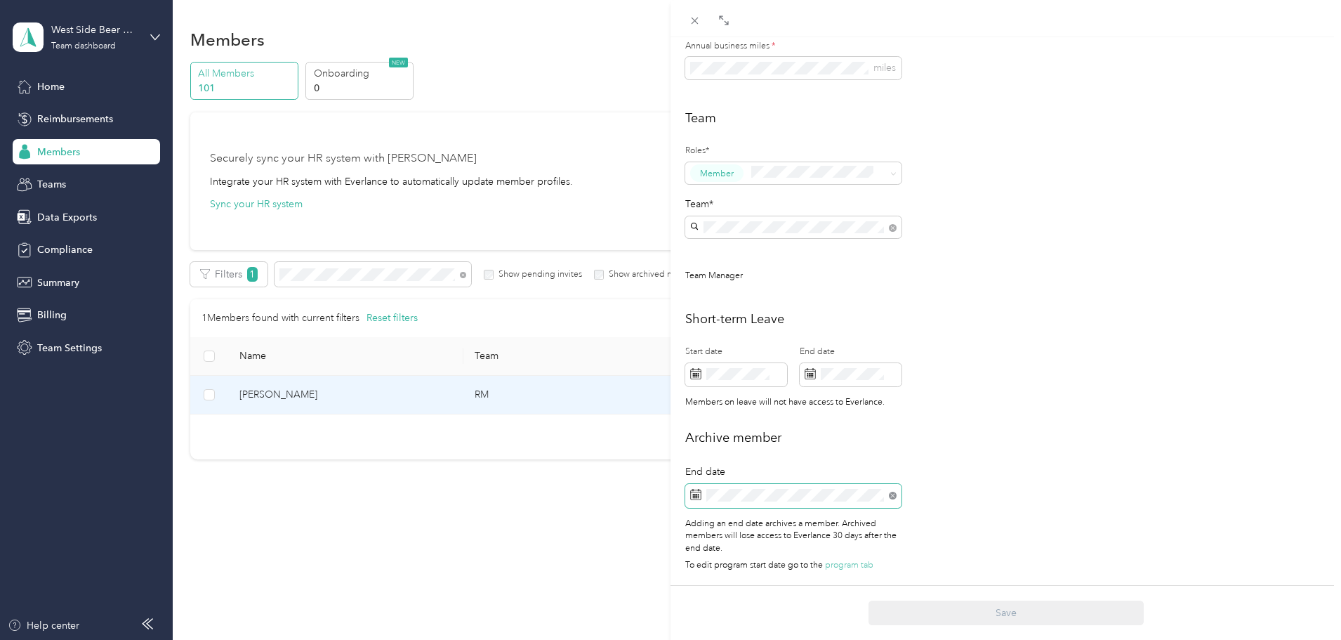
click at [892, 491] on icon at bounding box center [893, 495] width 8 height 8
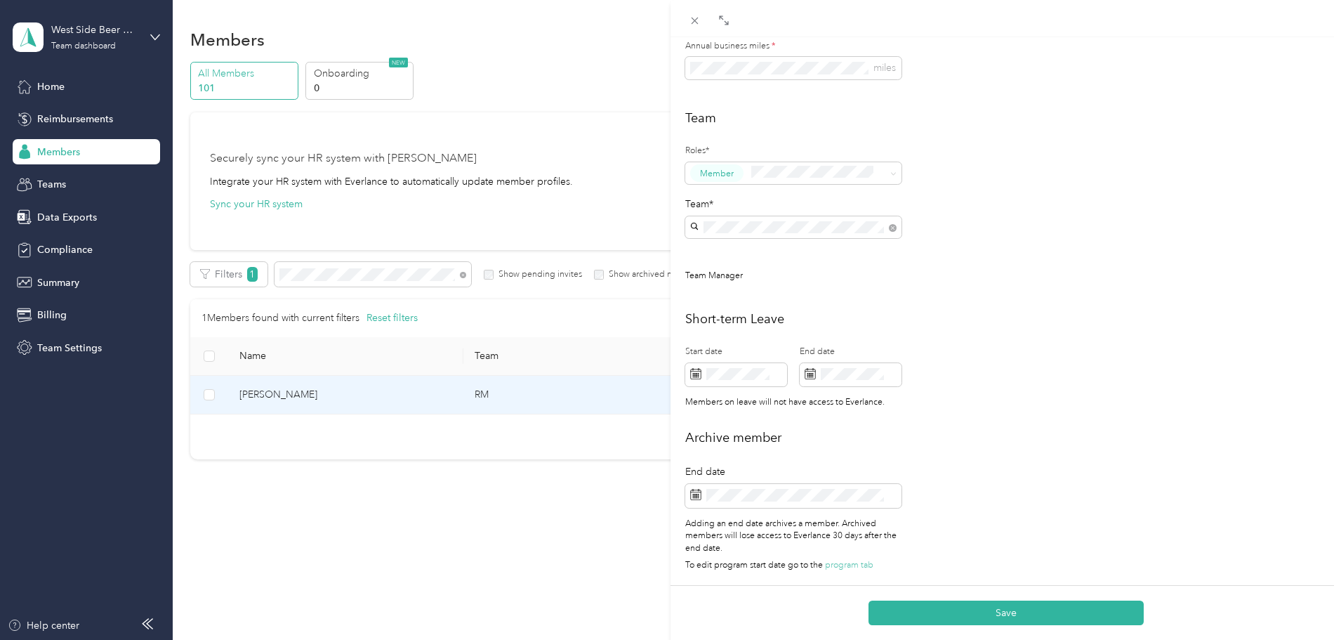
click at [961, 428] on h2 "Archive member" at bounding box center [1005, 437] width 641 height 19
click at [1003, 609] on button "Save" at bounding box center [1005, 612] width 275 height 25
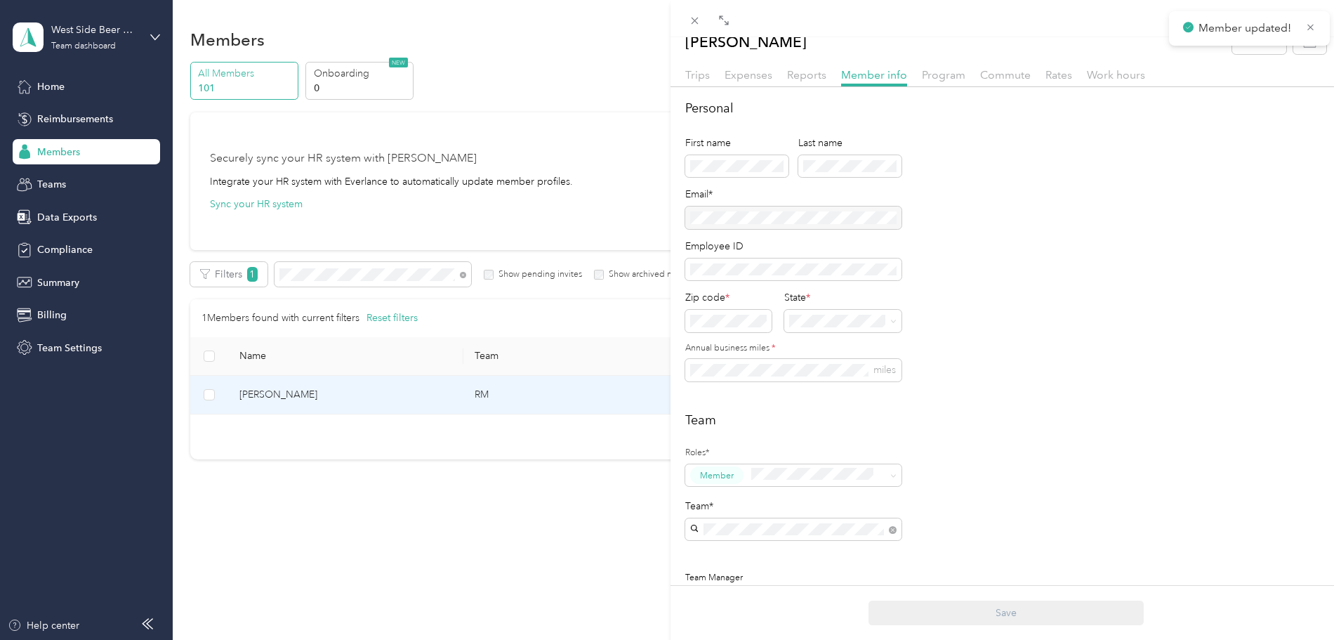
scroll to position [0, 0]
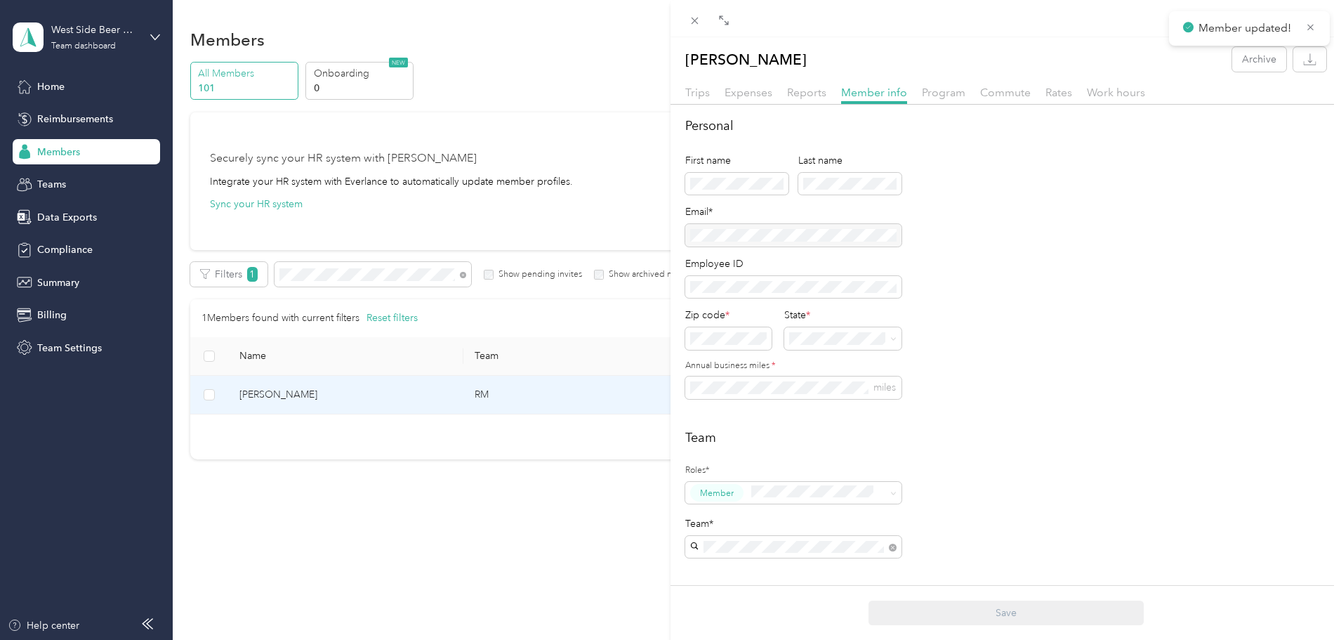
click at [67, 120] on div "Paige M. Burk Archive Trips Expenses Reports Member info Program Commute Rates …" at bounding box center [670, 320] width 1341 height 640
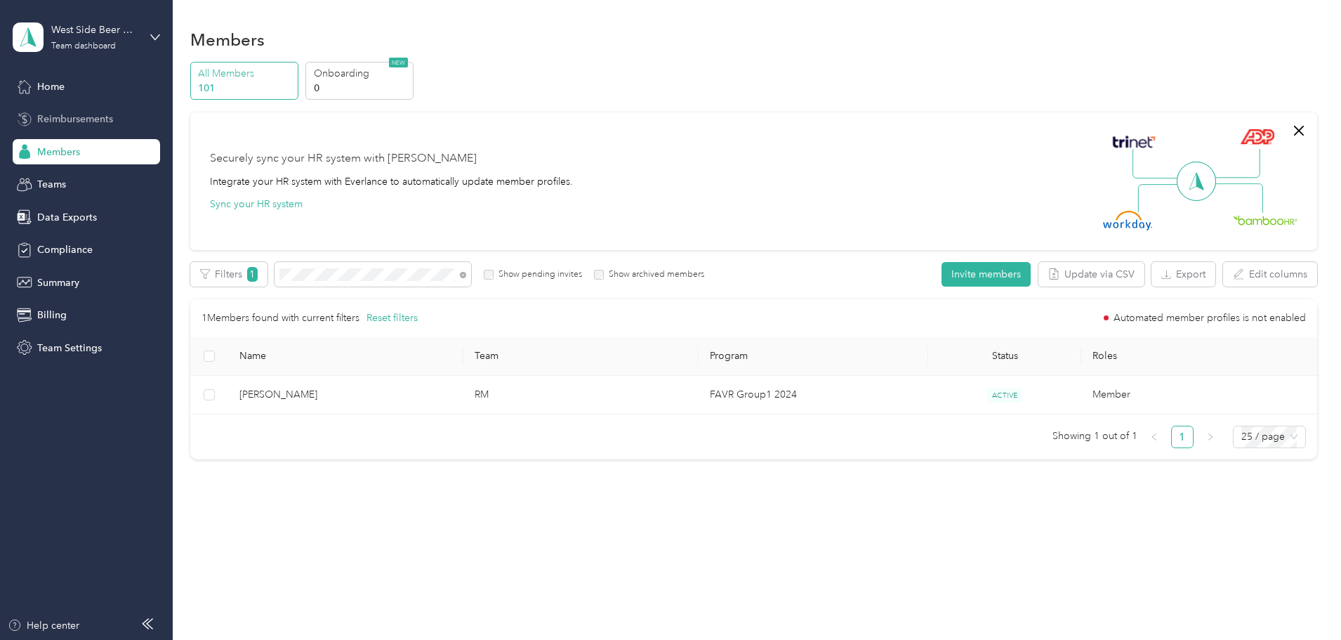
click at [74, 120] on span "Reimbursements" at bounding box center [75, 119] width 76 height 15
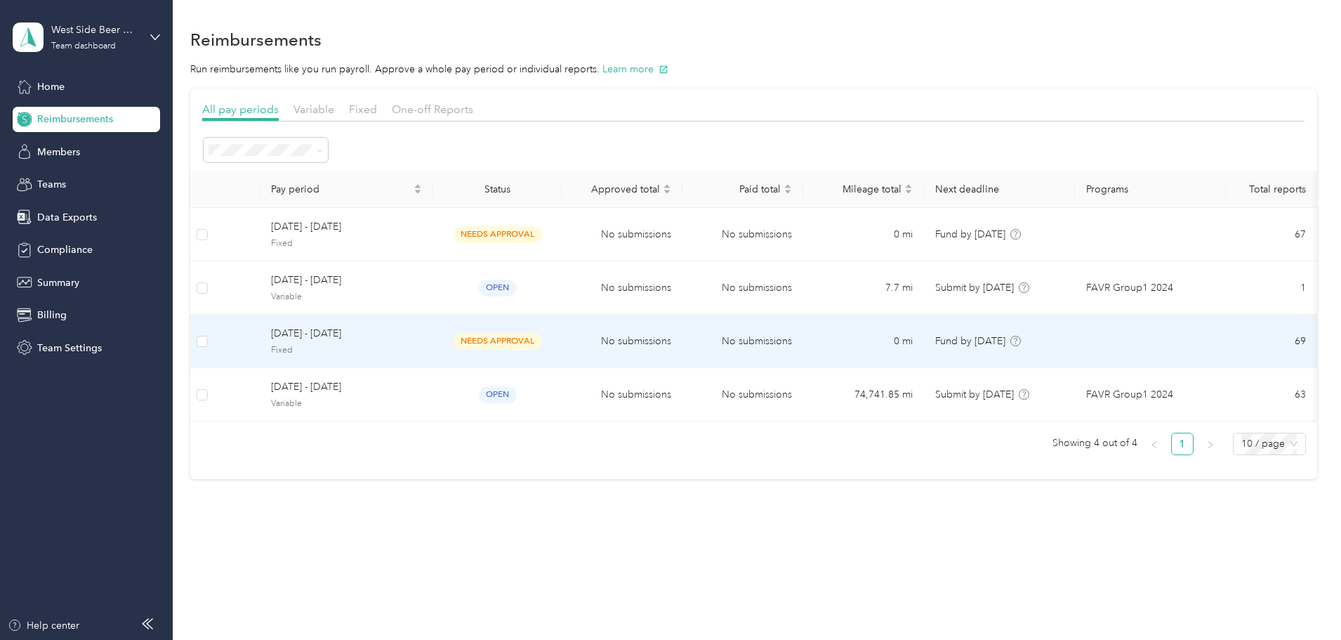
click at [394, 336] on span "[DATE] - [DATE]" at bounding box center [346, 333] width 151 height 15
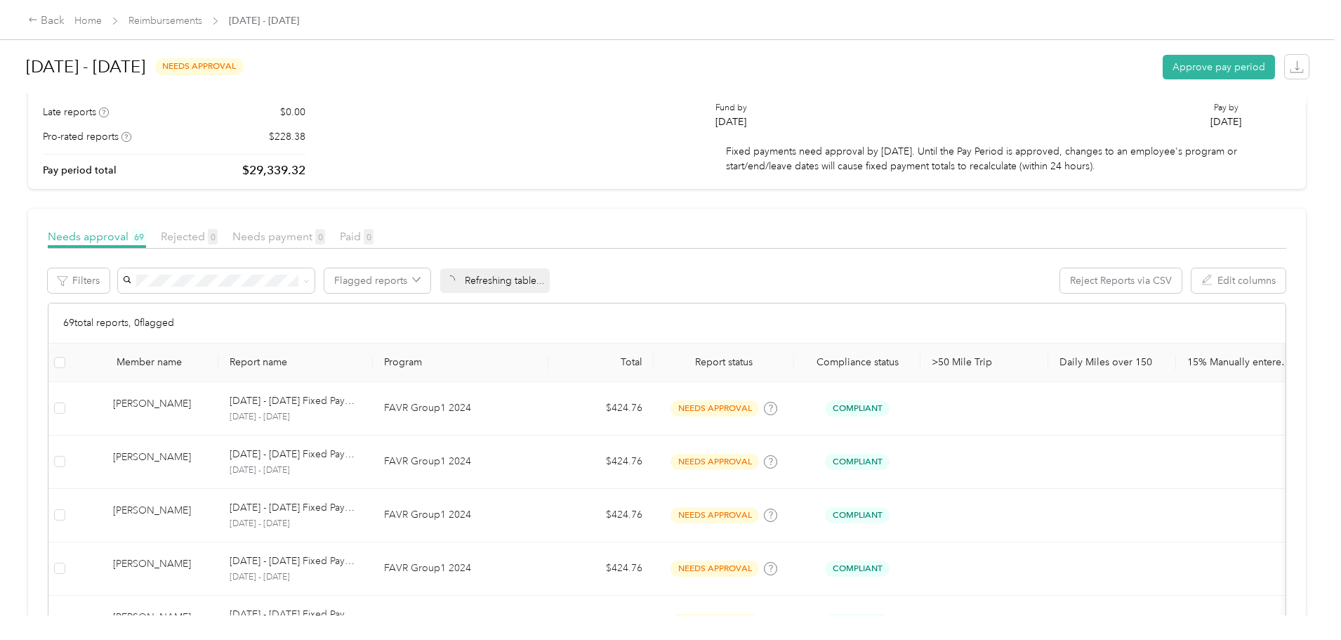
scroll to position [211, 0]
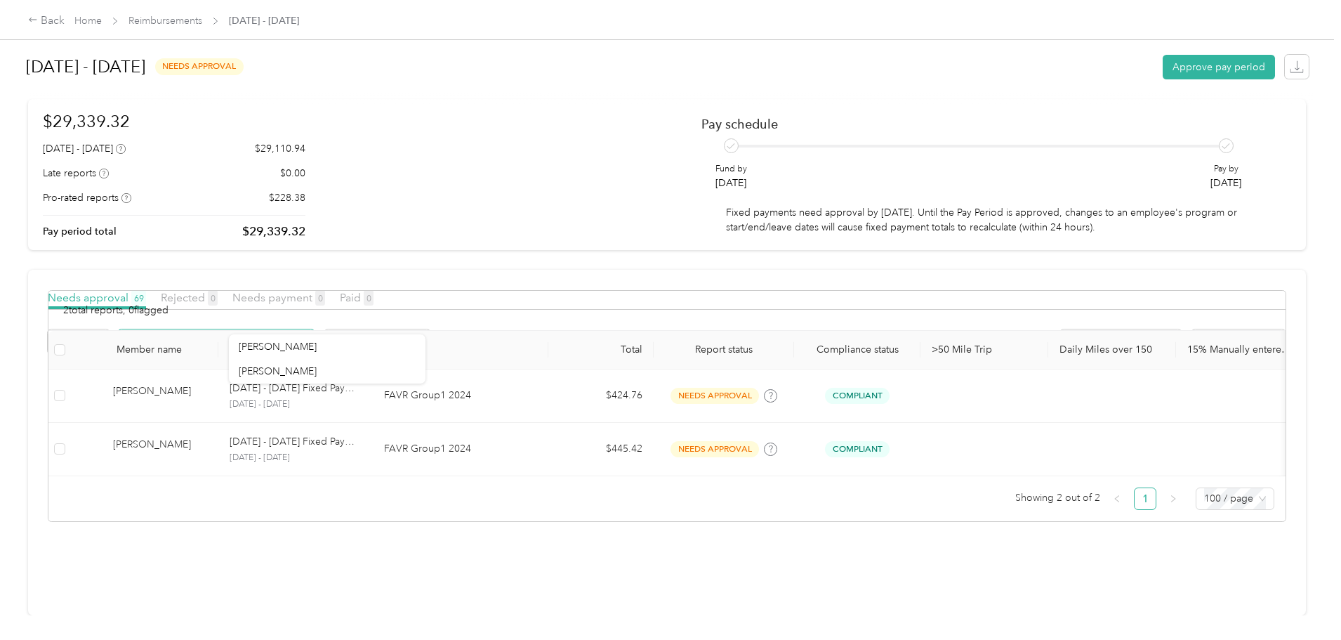
scroll to position [44, 0]
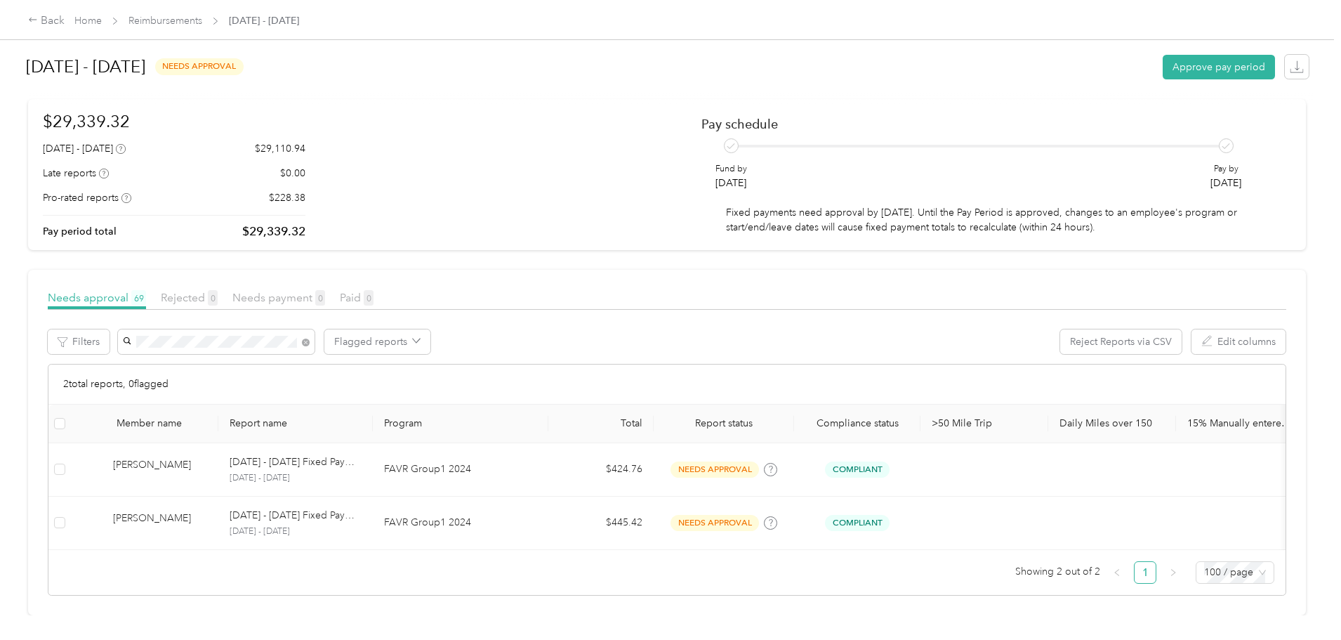
click at [557, 270] on article "Needs approval 69 Rejected 0 Needs payment 0 Paid 0 Filters Flagged reports Rej…" at bounding box center [667, 442] width 1278 height 345
click at [207, 329] on div "Filters Flagged reports Reject Reports via CSV Edit columns" at bounding box center [667, 346] width 1238 height 34
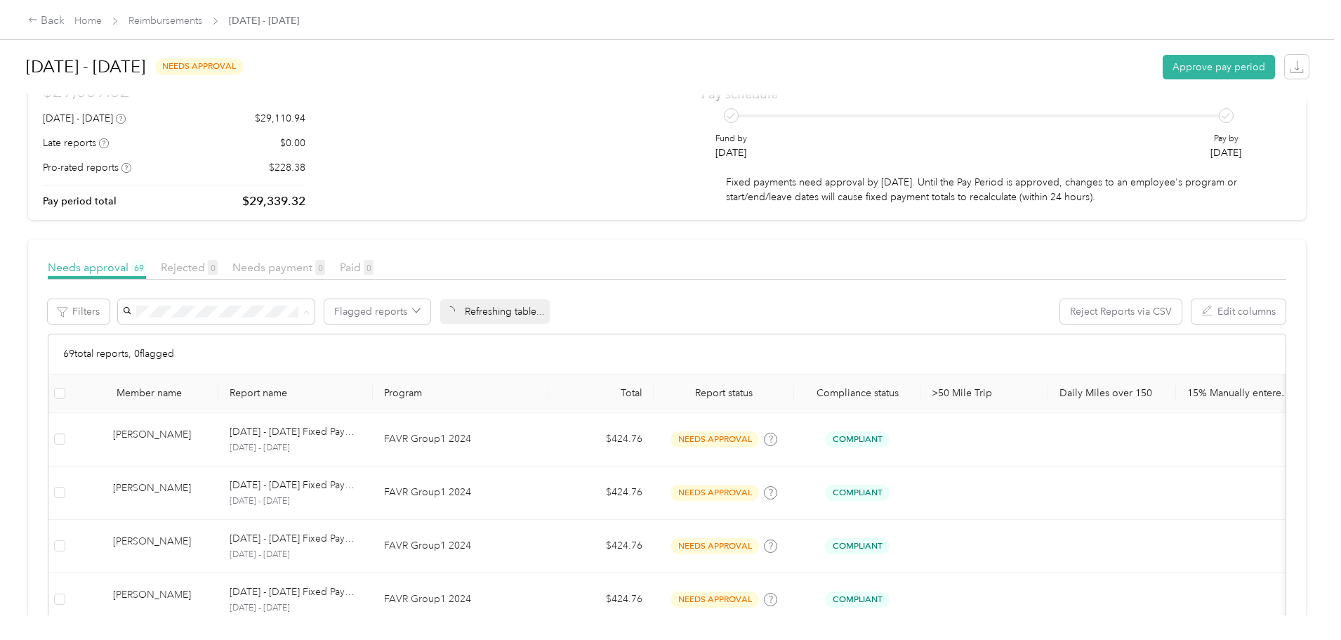
click at [579, 270] on div "Needs approval 69 Rejected 0 Needs payment 0 Paid 0" at bounding box center [667, 269] width 1238 height 20
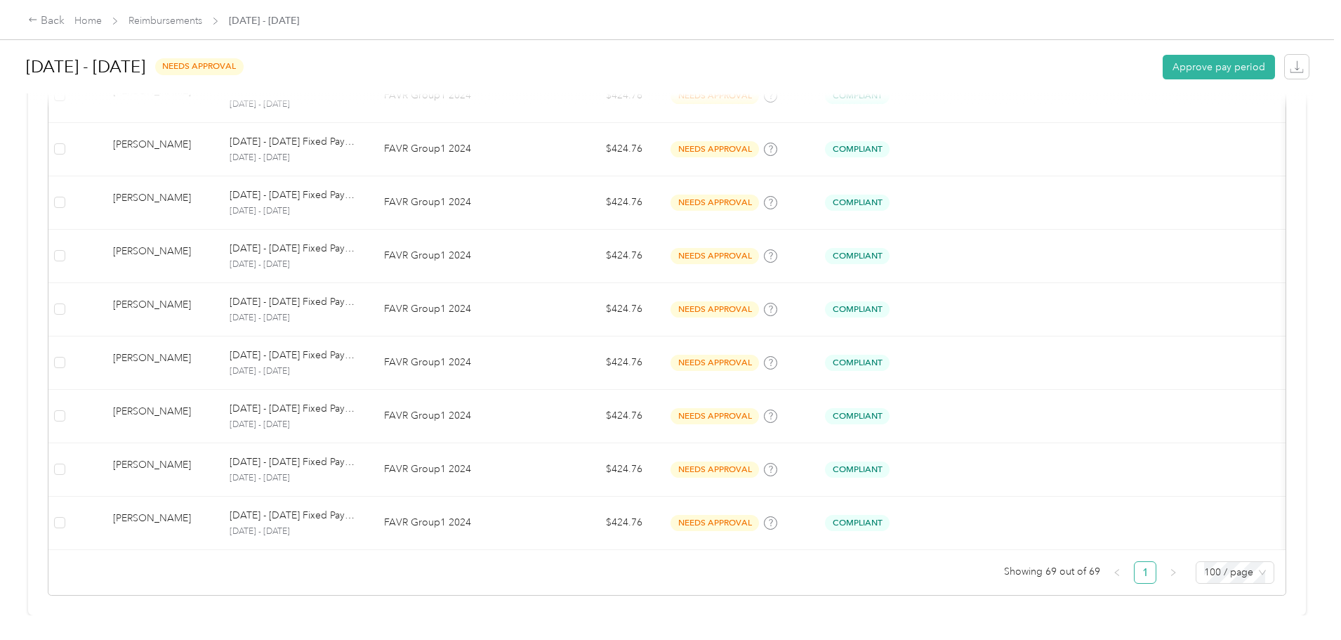
scroll to position [3619, 0]
click at [65, 22] on div "Back" at bounding box center [46, 21] width 37 height 17
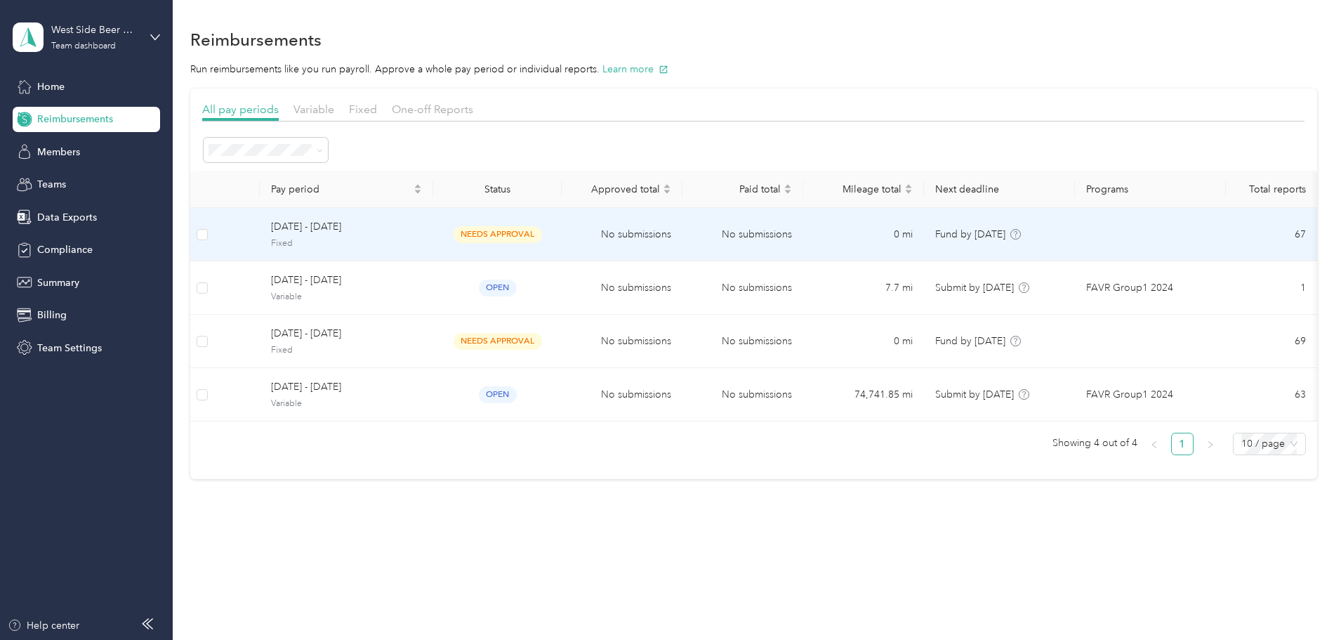
click at [422, 229] on span "[DATE] - [DATE]" at bounding box center [346, 226] width 151 height 15
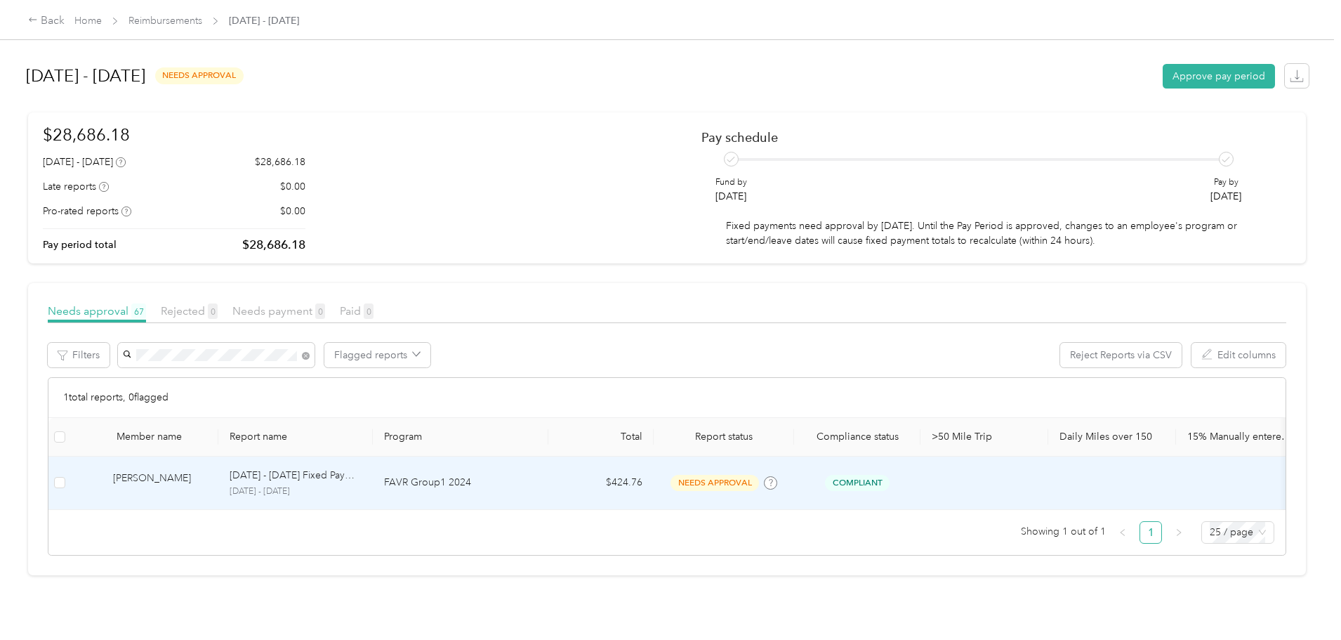
click at [207, 487] on div "[PERSON_NAME]" at bounding box center [160, 482] width 94 height 25
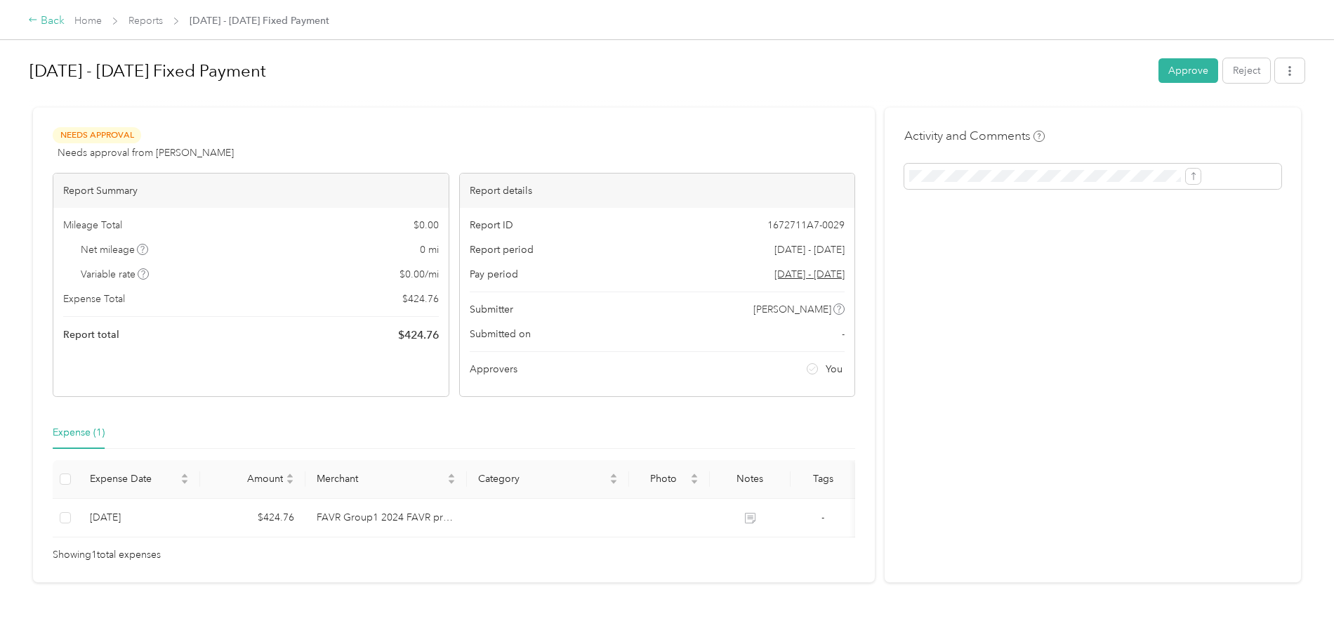
click at [65, 21] on div "Back" at bounding box center [46, 21] width 37 height 17
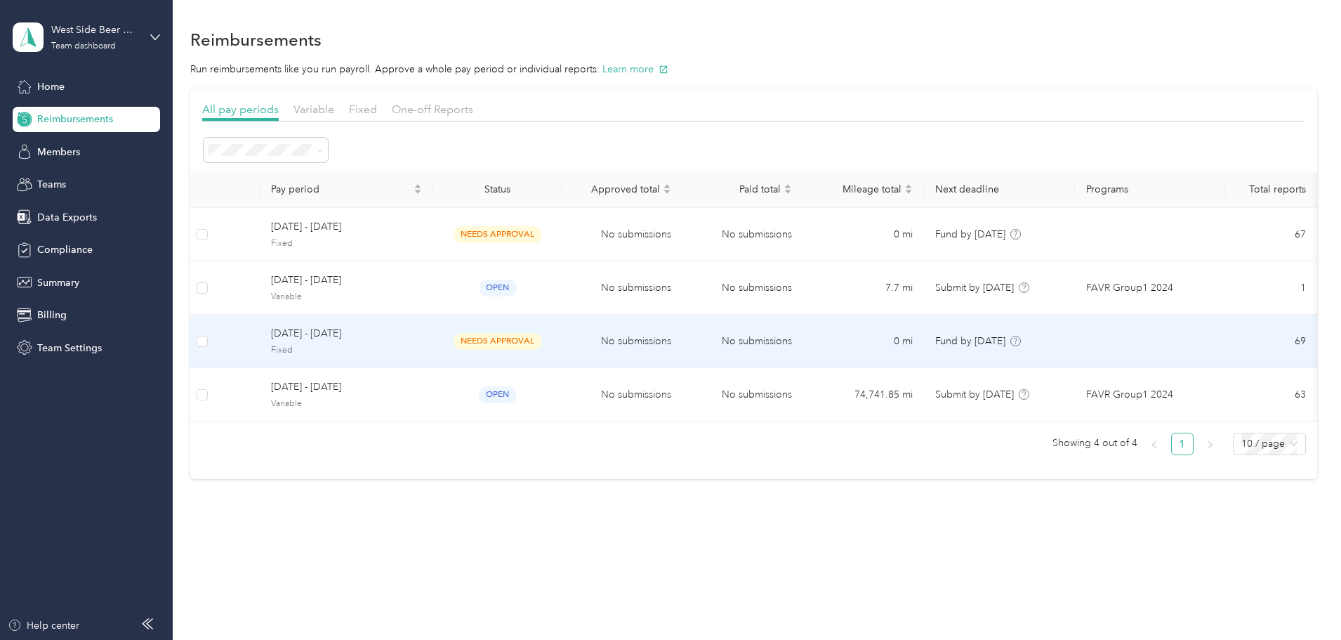
click at [417, 338] on span "[DATE] - [DATE]" at bounding box center [346, 333] width 151 height 15
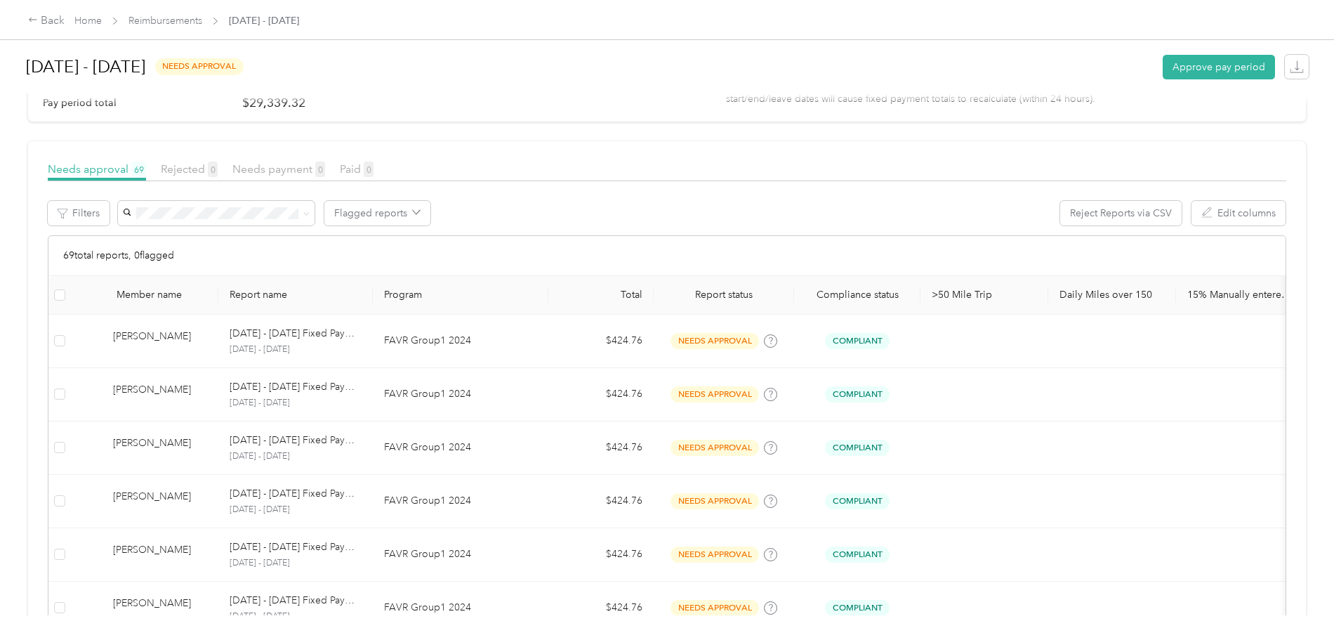
scroll to position [140, 0]
click at [1290, 65] on icon "button" at bounding box center [1297, 67] width 14 height 14
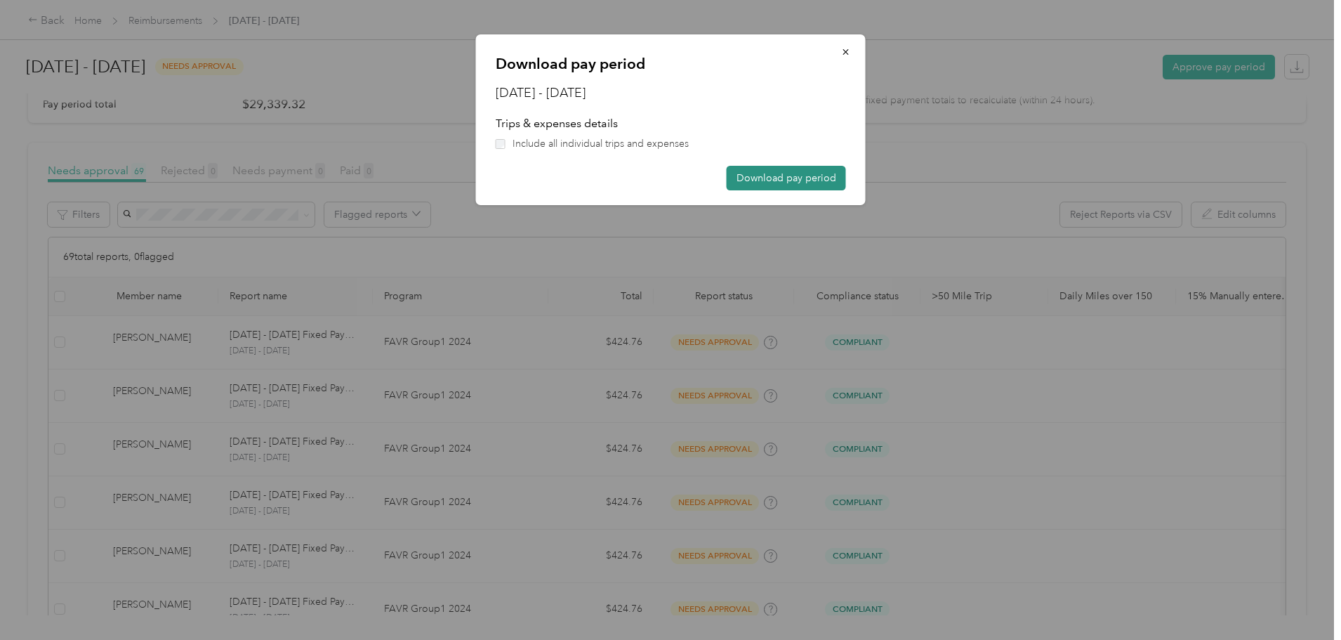
click at [774, 179] on button "Download pay period" at bounding box center [786, 178] width 119 height 25
